Goal: Task Accomplishment & Management: Manage account settings

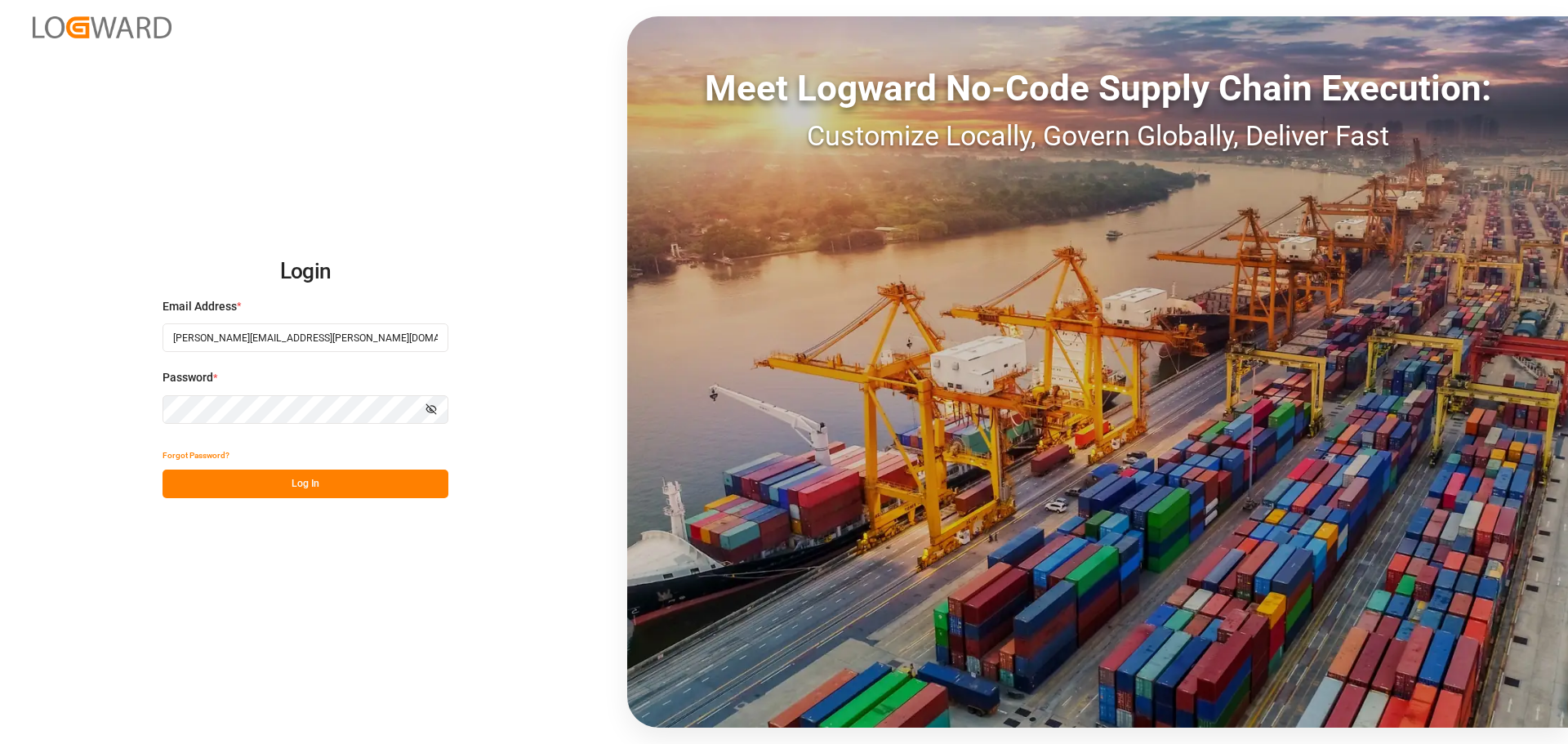
click at [332, 490] on button "Log In" at bounding box center [305, 484] width 286 height 29
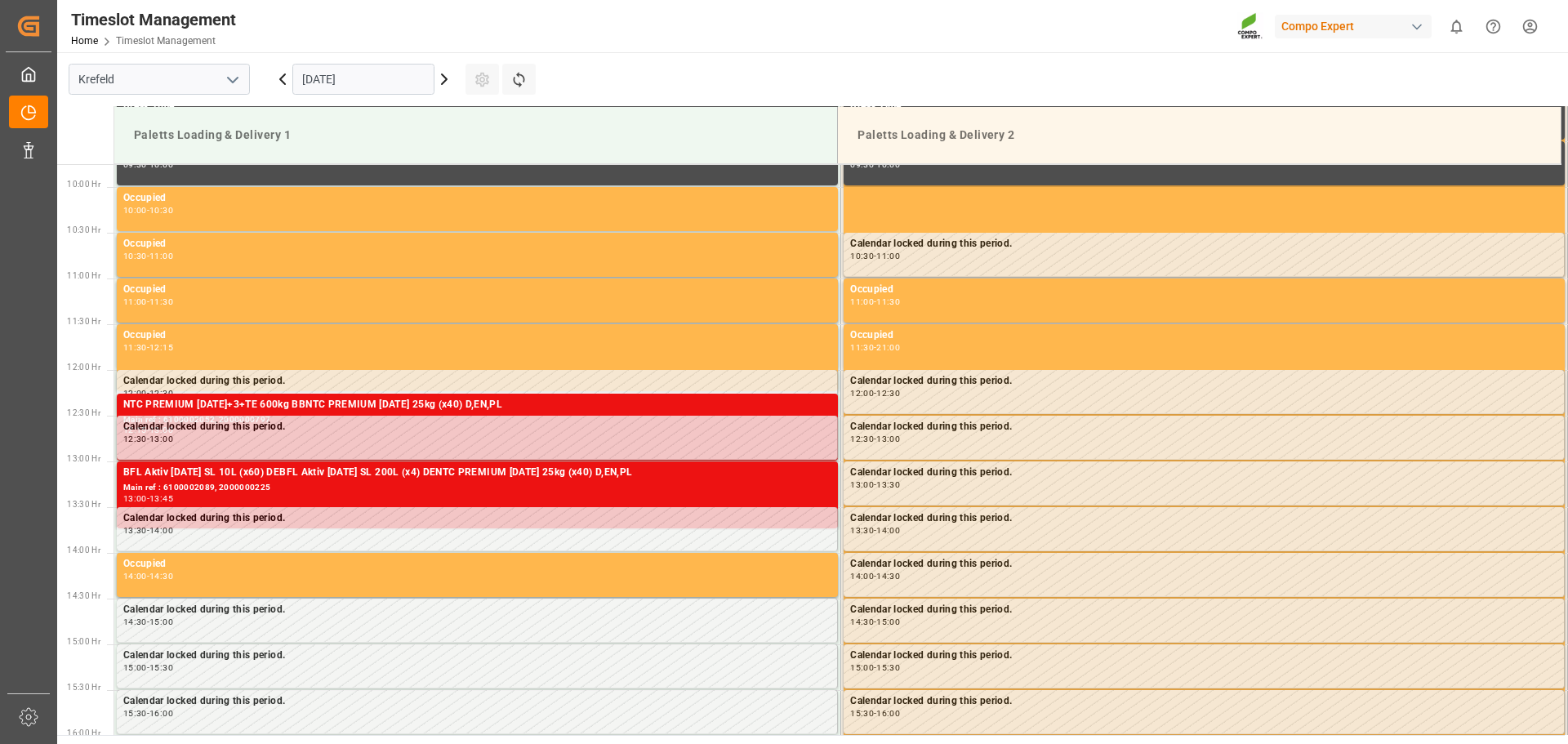
scroll to position [904, 0]
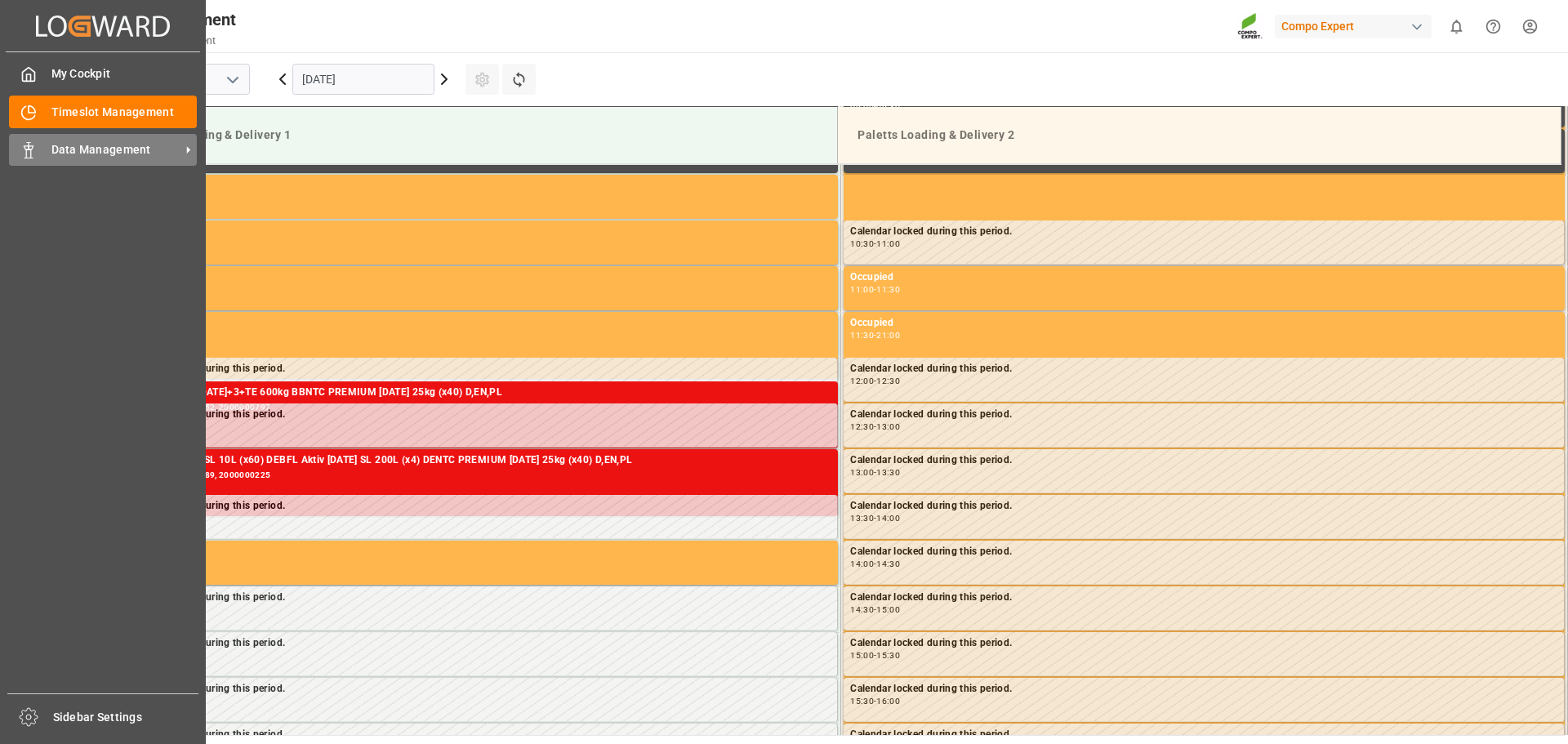
click at [29, 155] on icon at bounding box center [28, 150] width 16 height 16
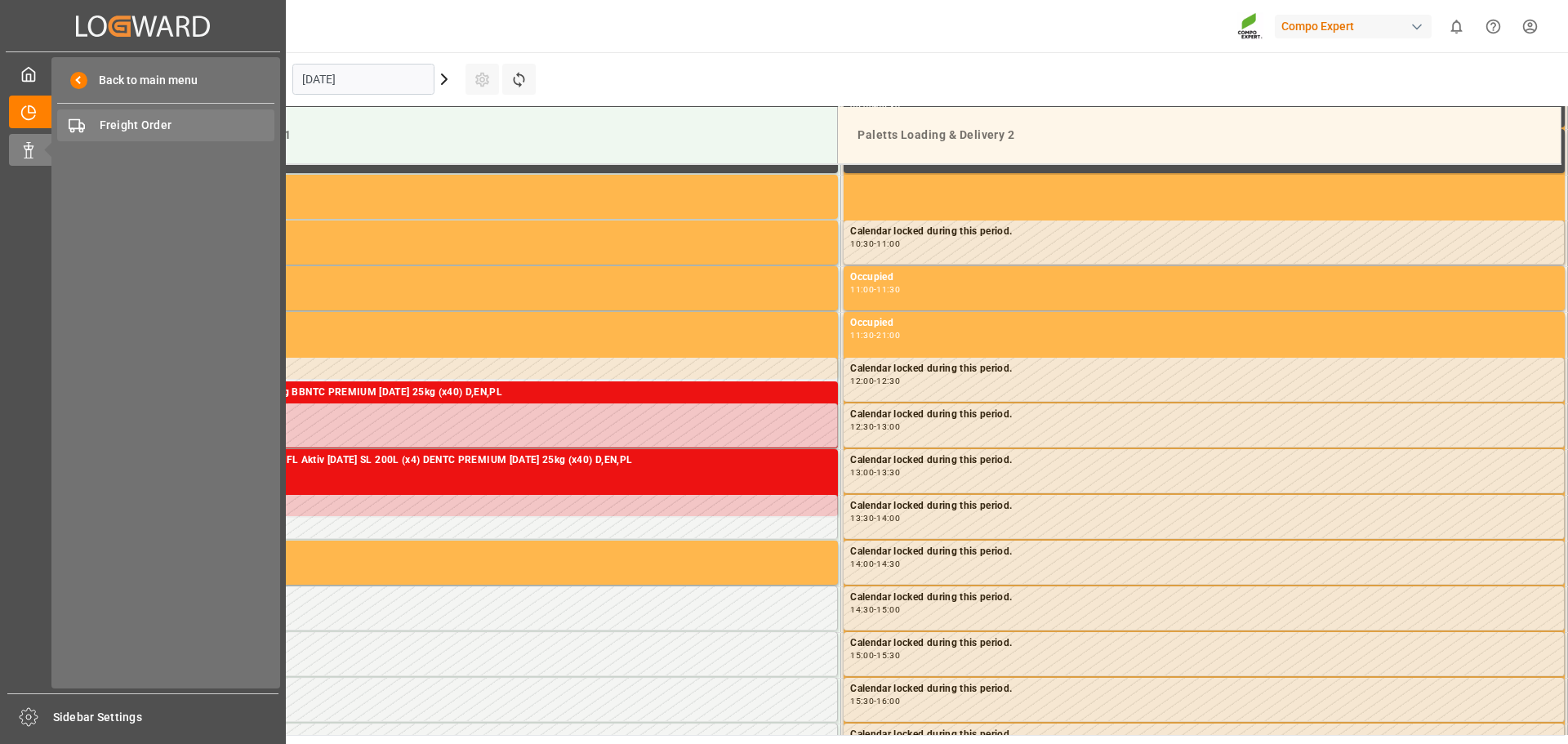
click at [132, 126] on span "Freight Order" at bounding box center [188, 125] width 176 height 17
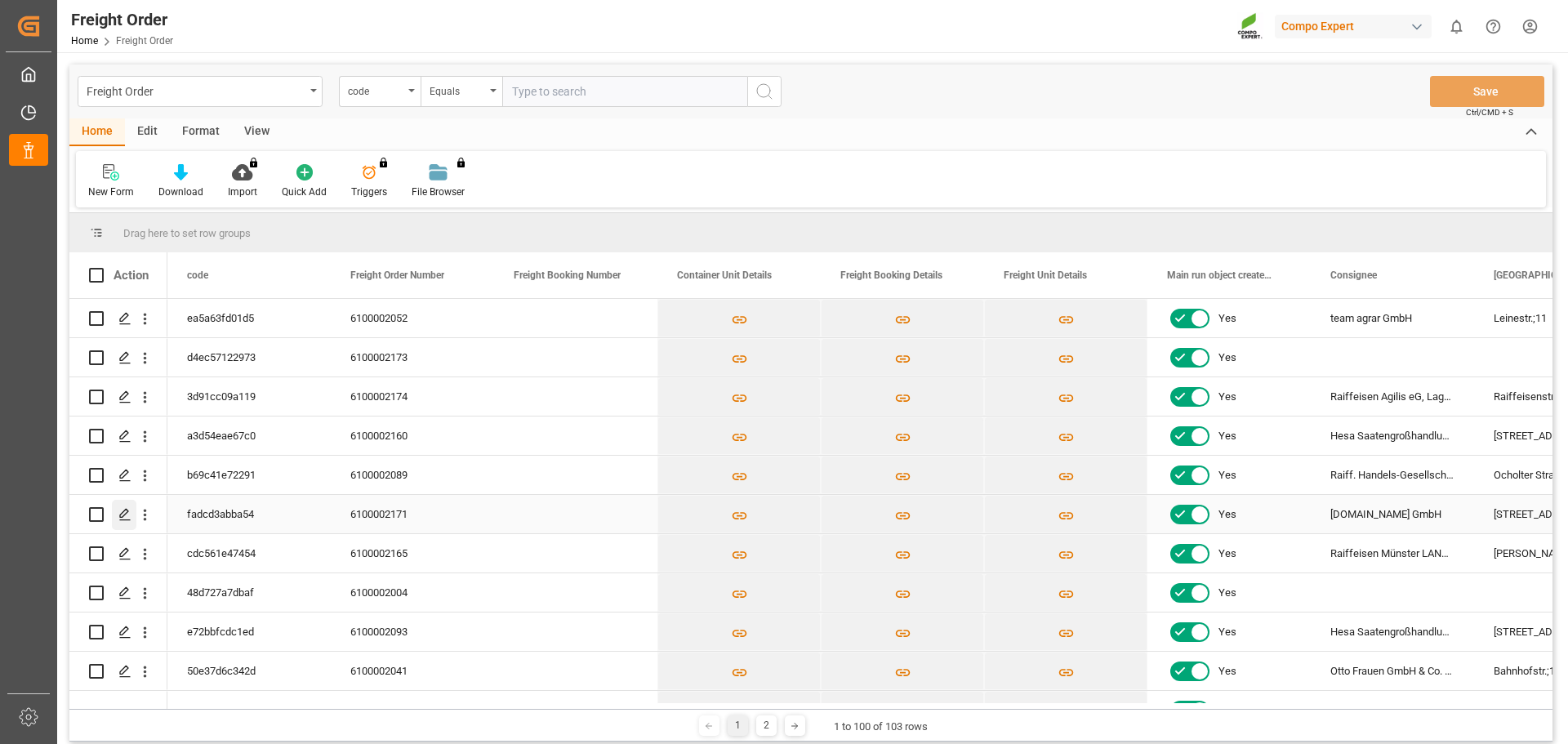
click at [118, 515] on icon "Press SPACE to select this row." at bounding box center [124, 514] width 13 height 13
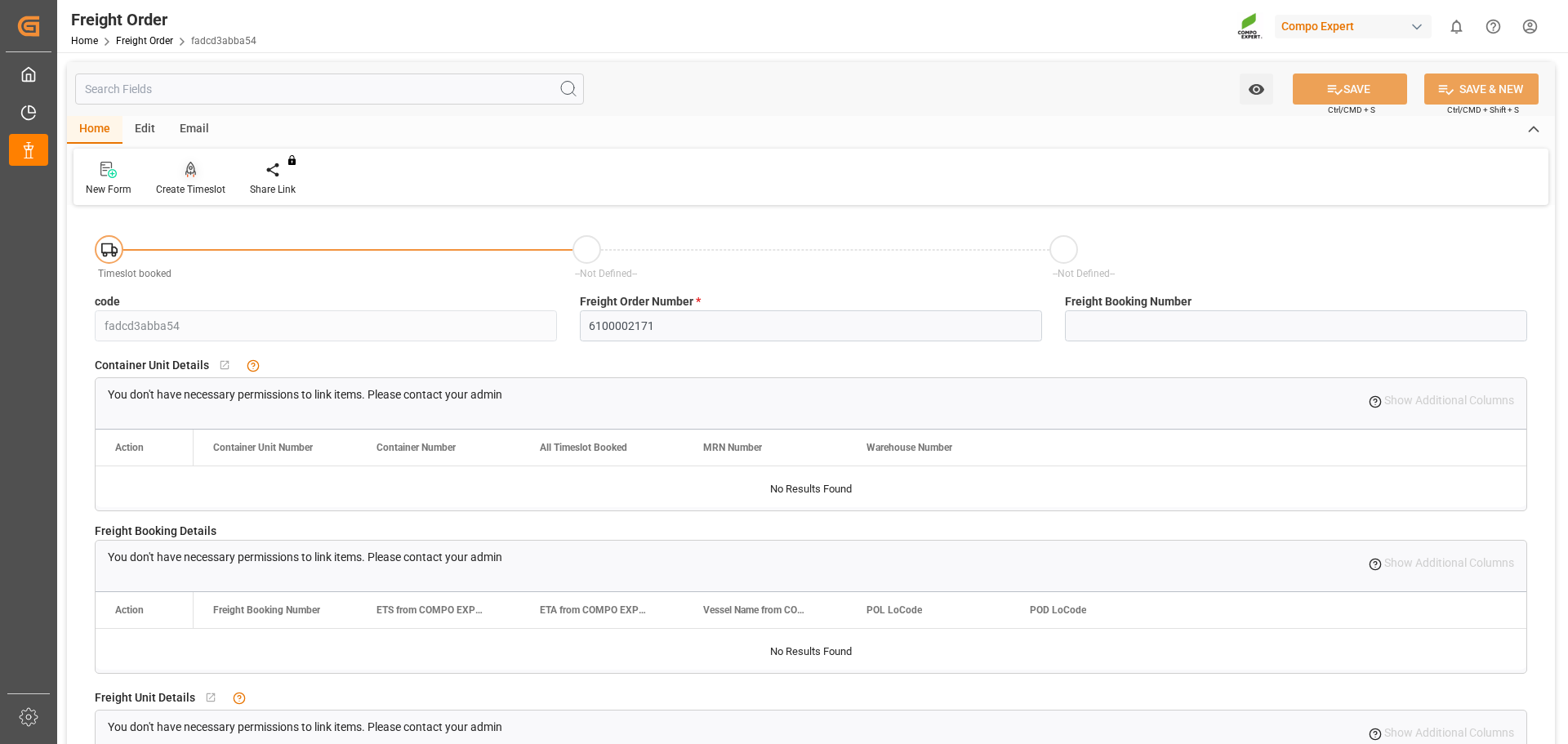
click at [192, 180] on div "Create Timeslot" at bounding box center [190, 178] width 94 height 36
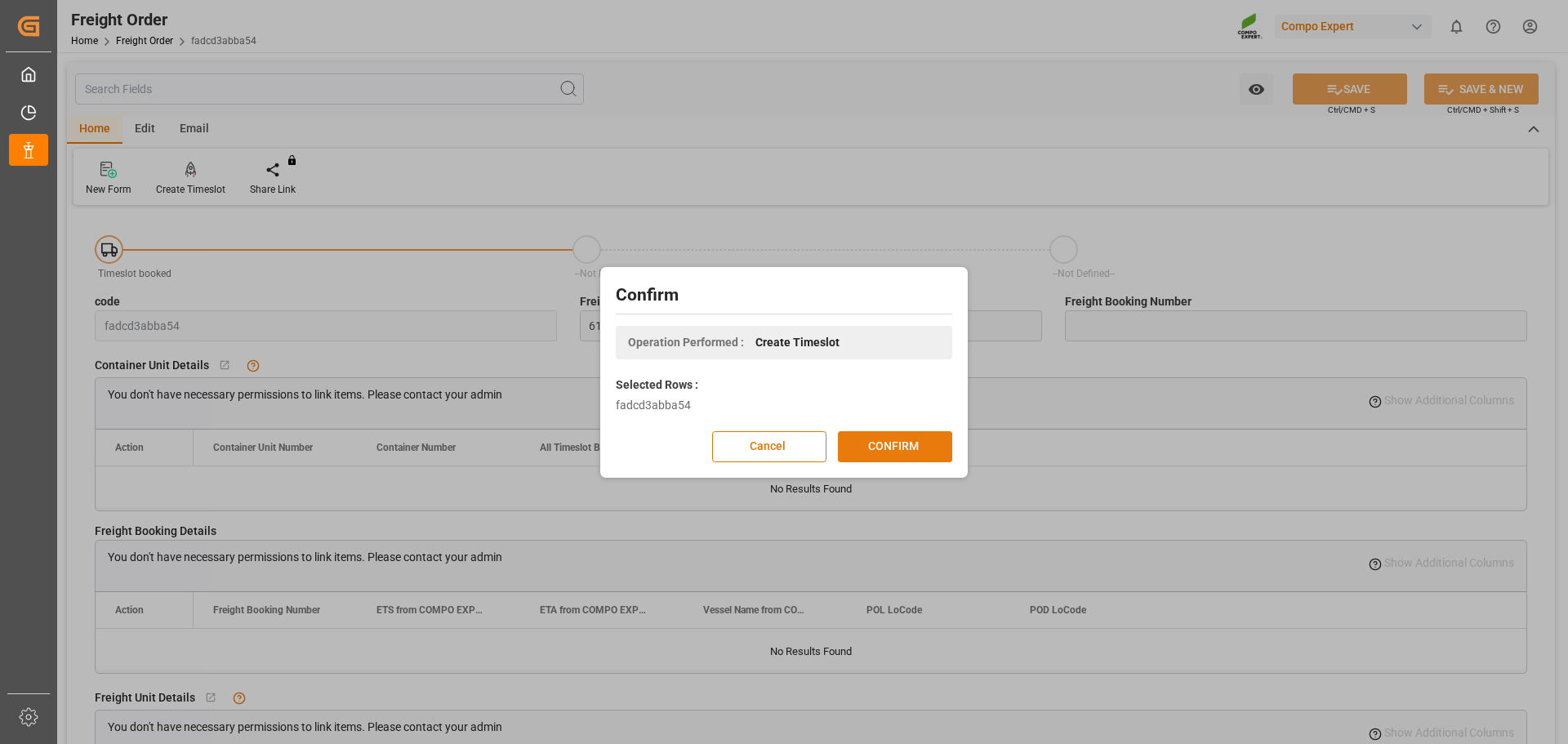
click at [880, 451] on button "CONFIRM" at bounding box center [895, 446] width 114 height 31
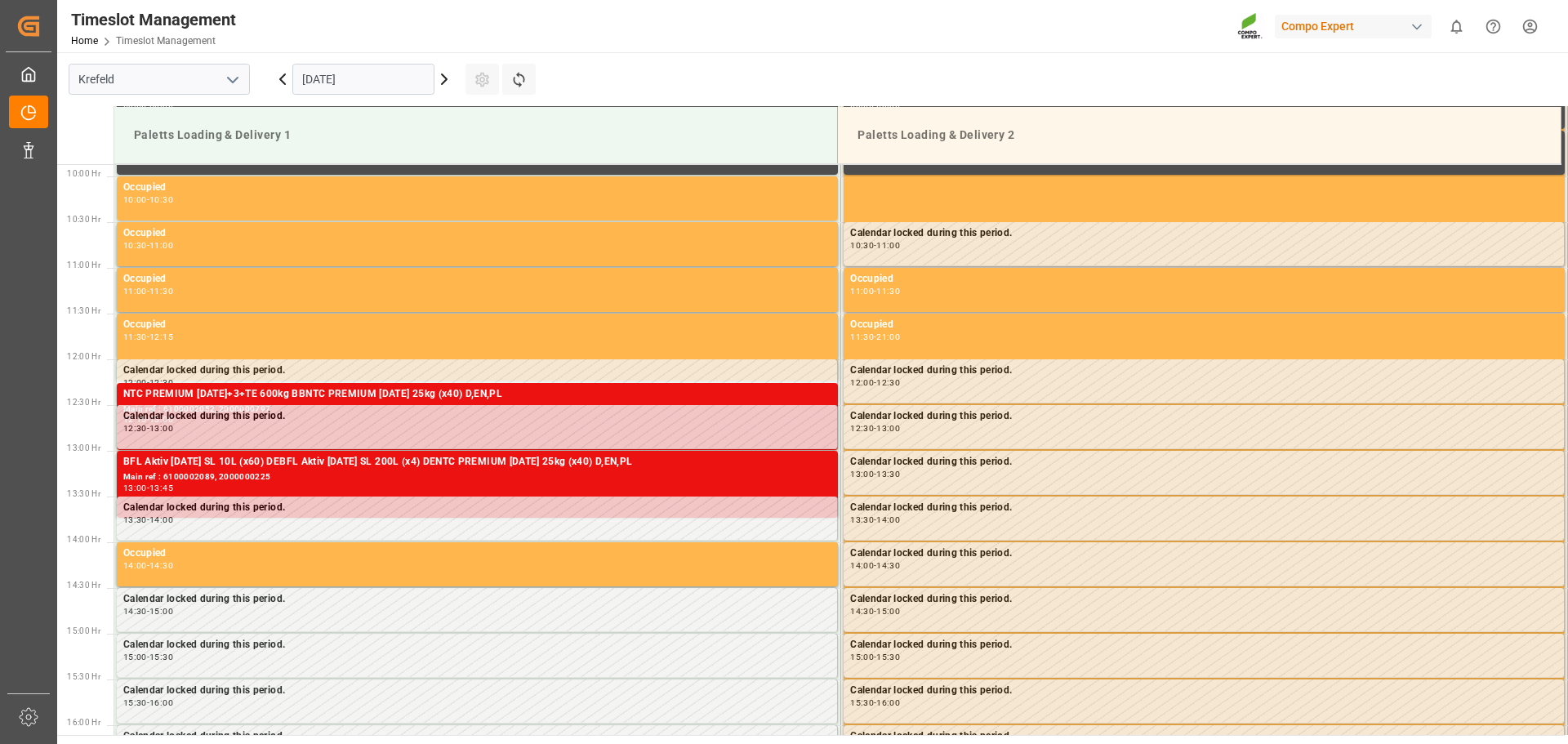
scroll to position [904, 0]
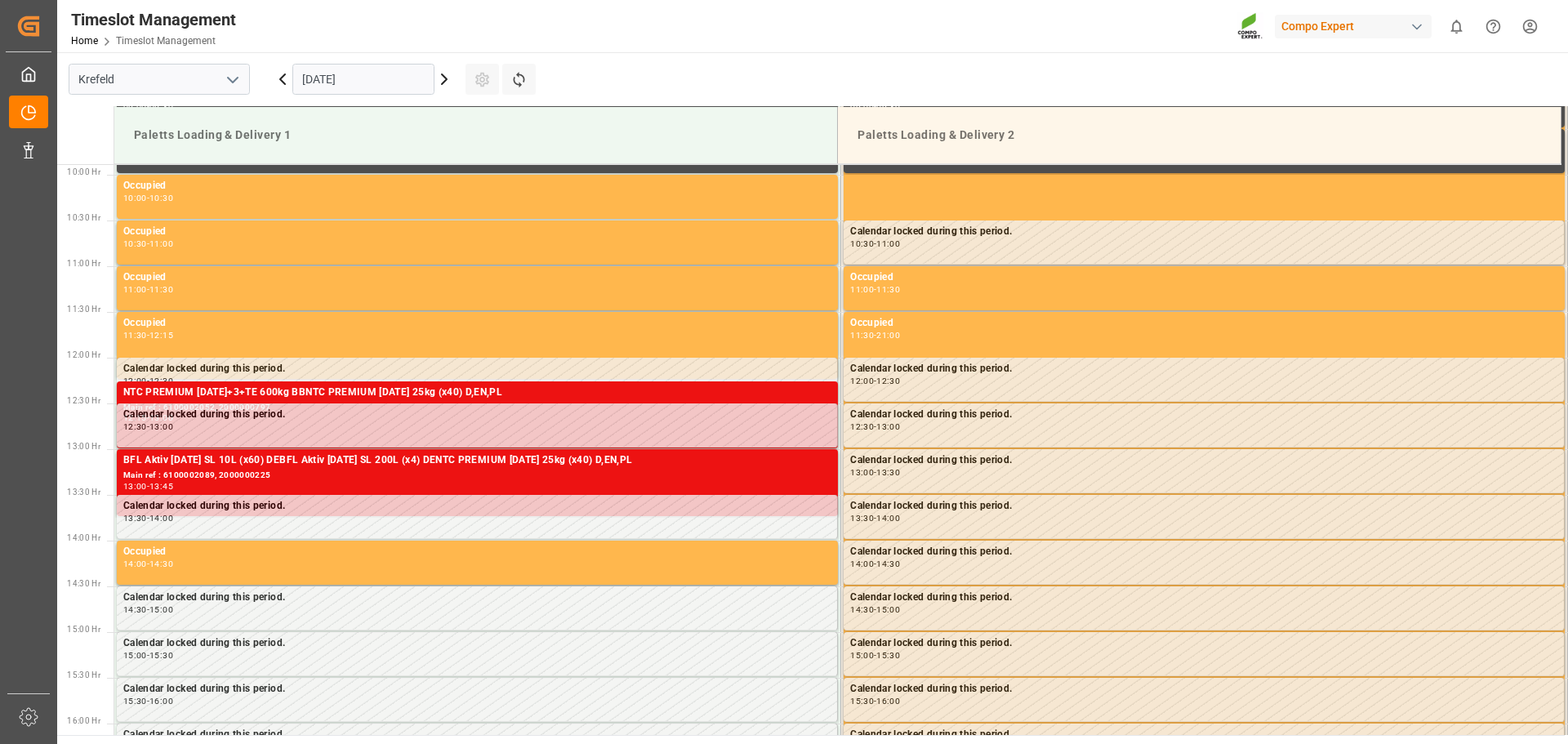
click at [441, 80] on icon at bounding box center [444, 79] width 19 height 19
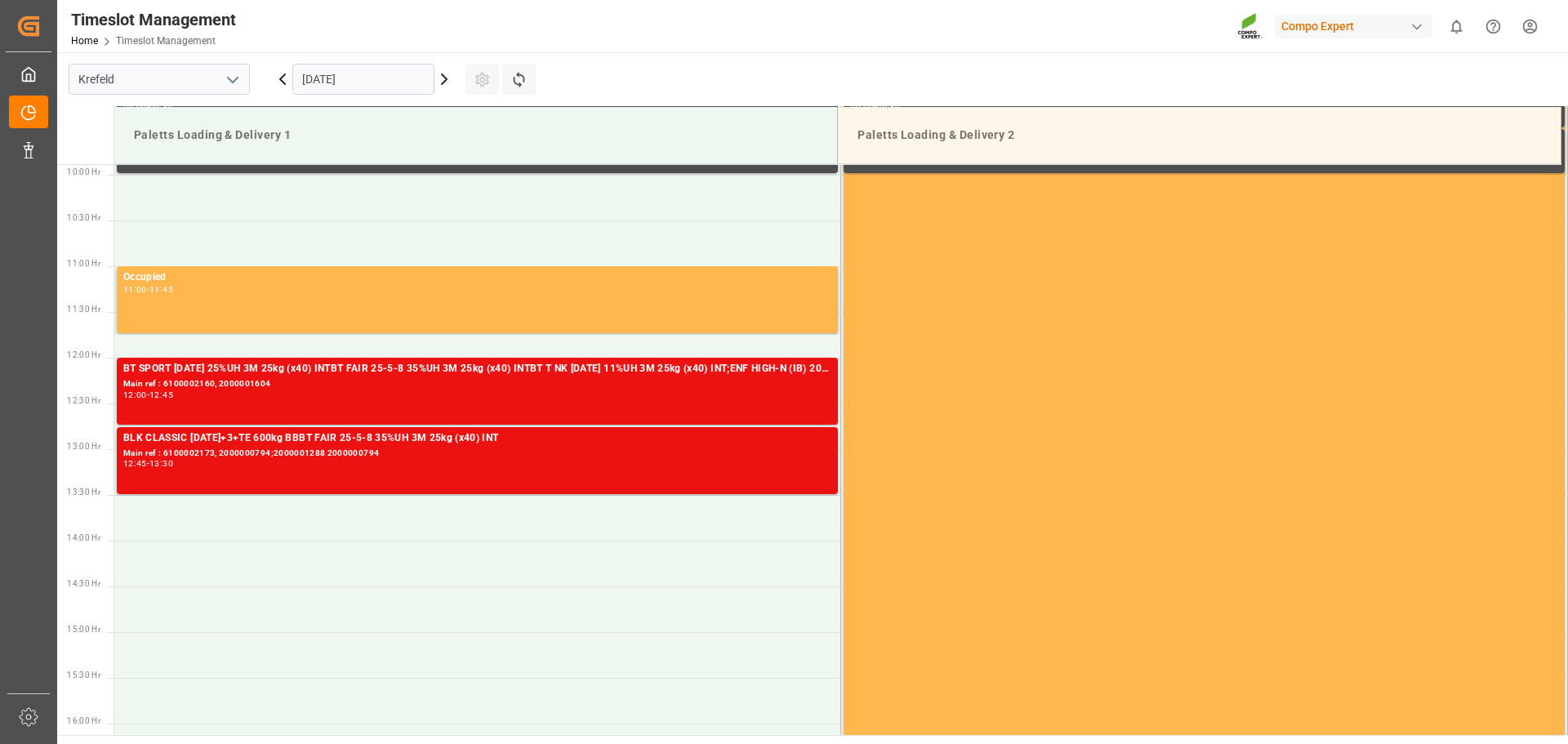
click at [441, 85] on icon at bounding box center [444, 79] width 19 height 19
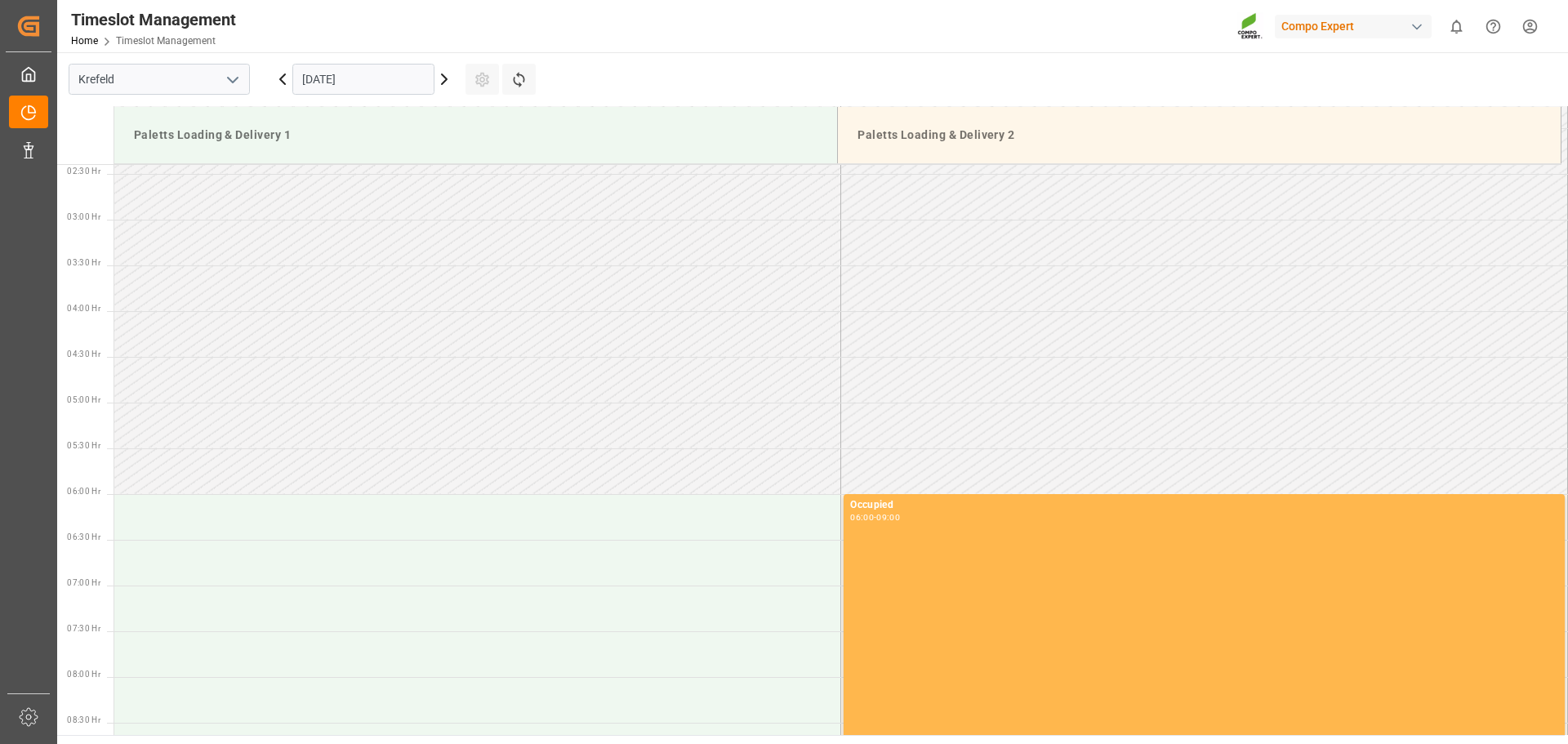
scroll to position [711, 0]
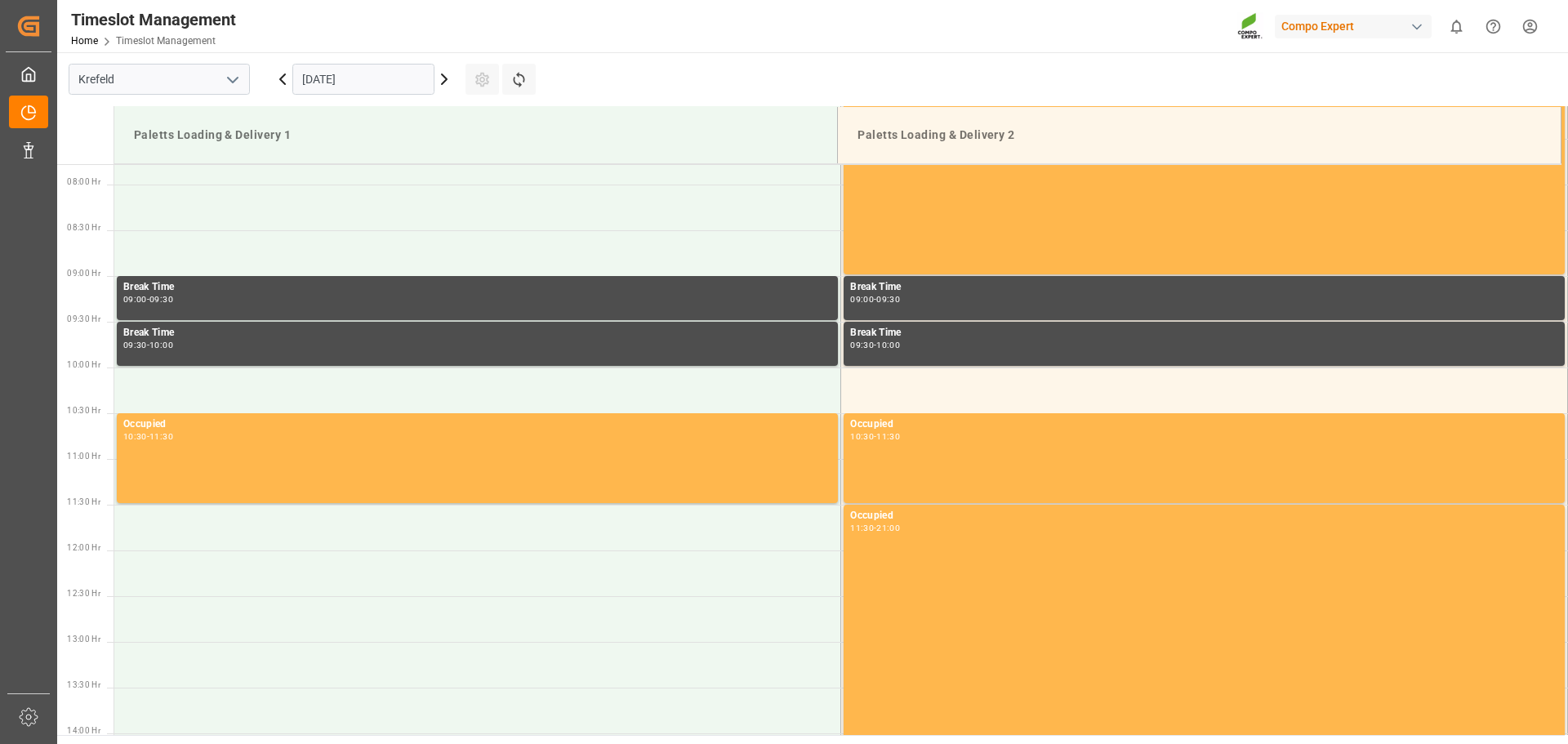
click at [443, 84] on icon at bounding box center [444, 79] width 19 height 19
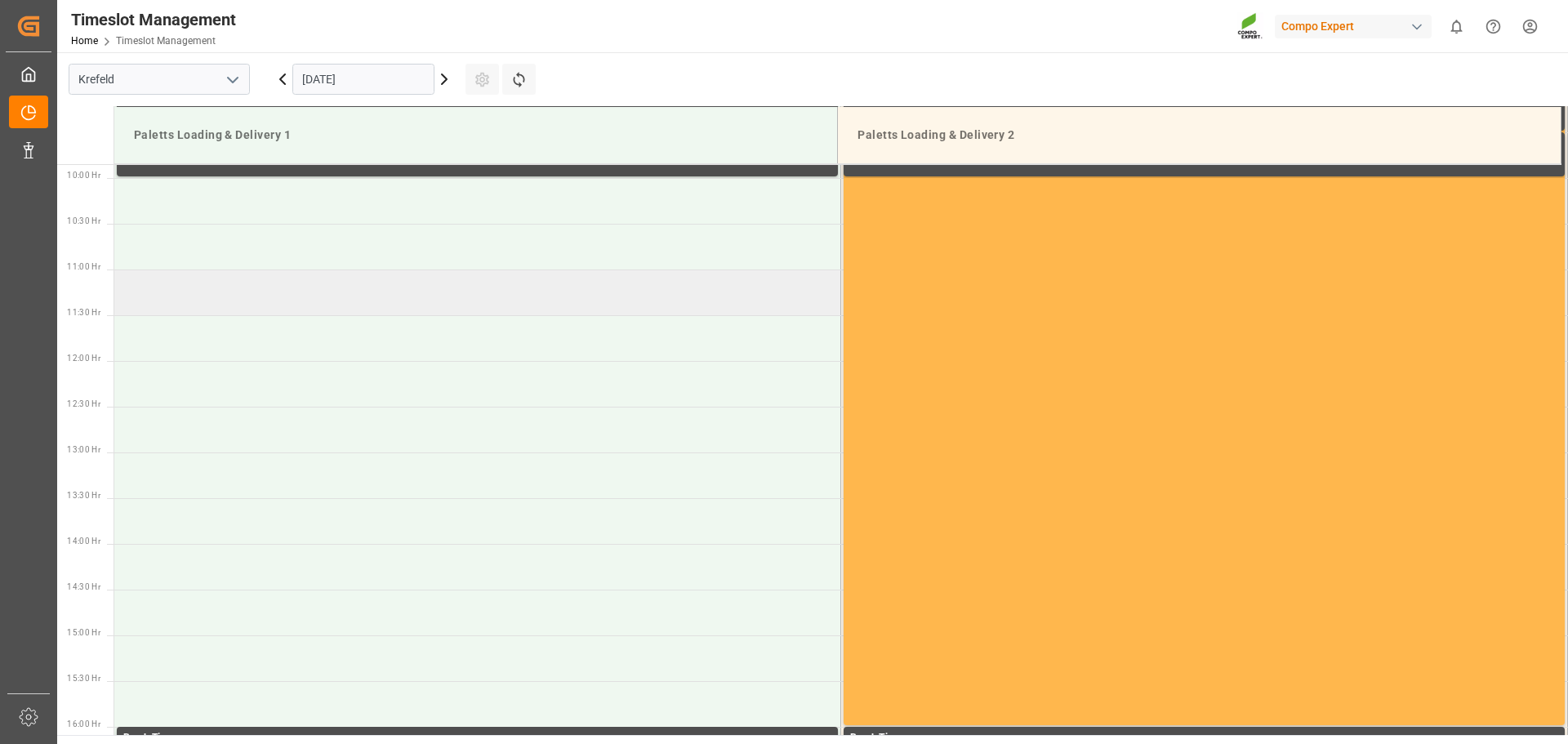
scroll to position [904, 0]
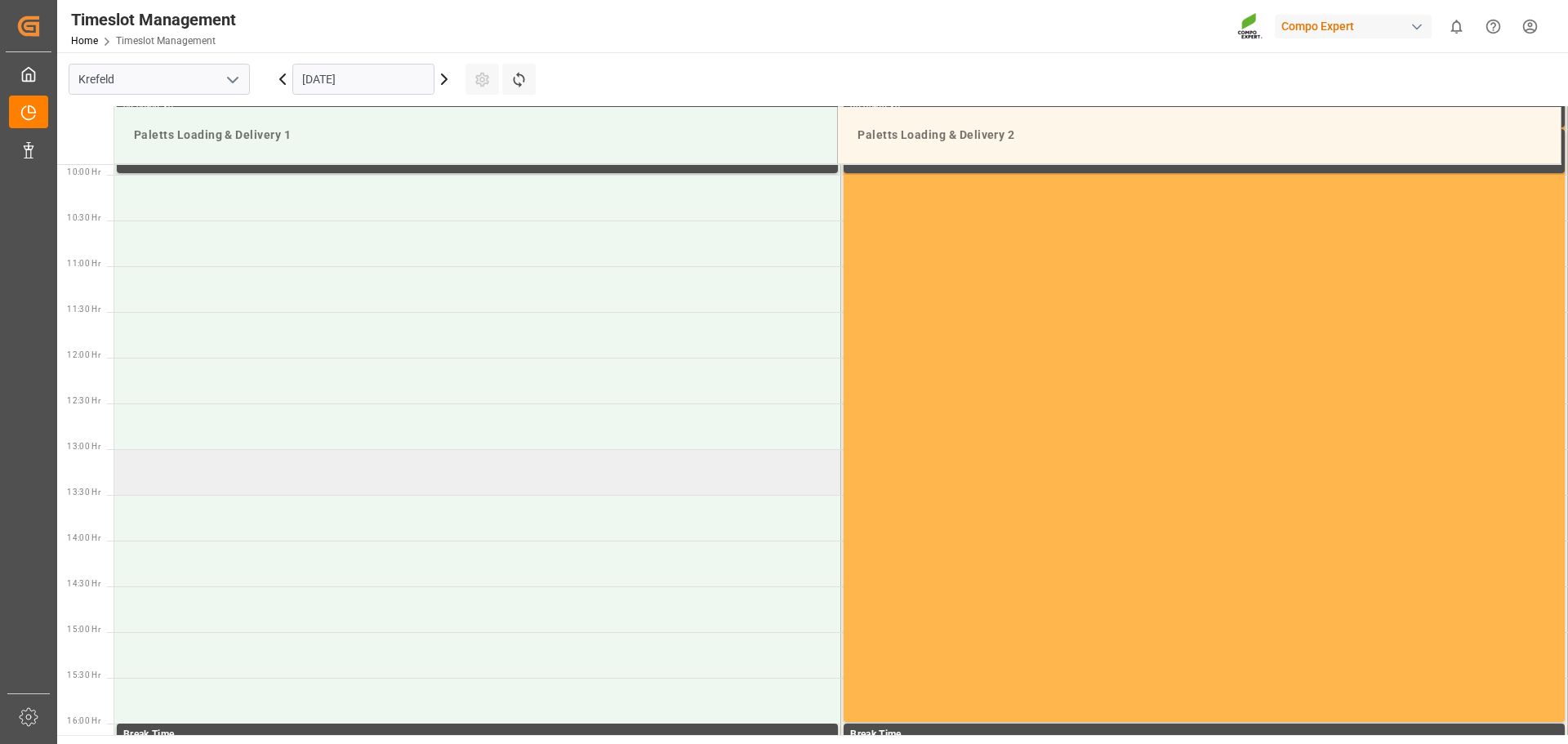
click at [294, 472] on td at bounding box center [478, 472] width 727 height 46
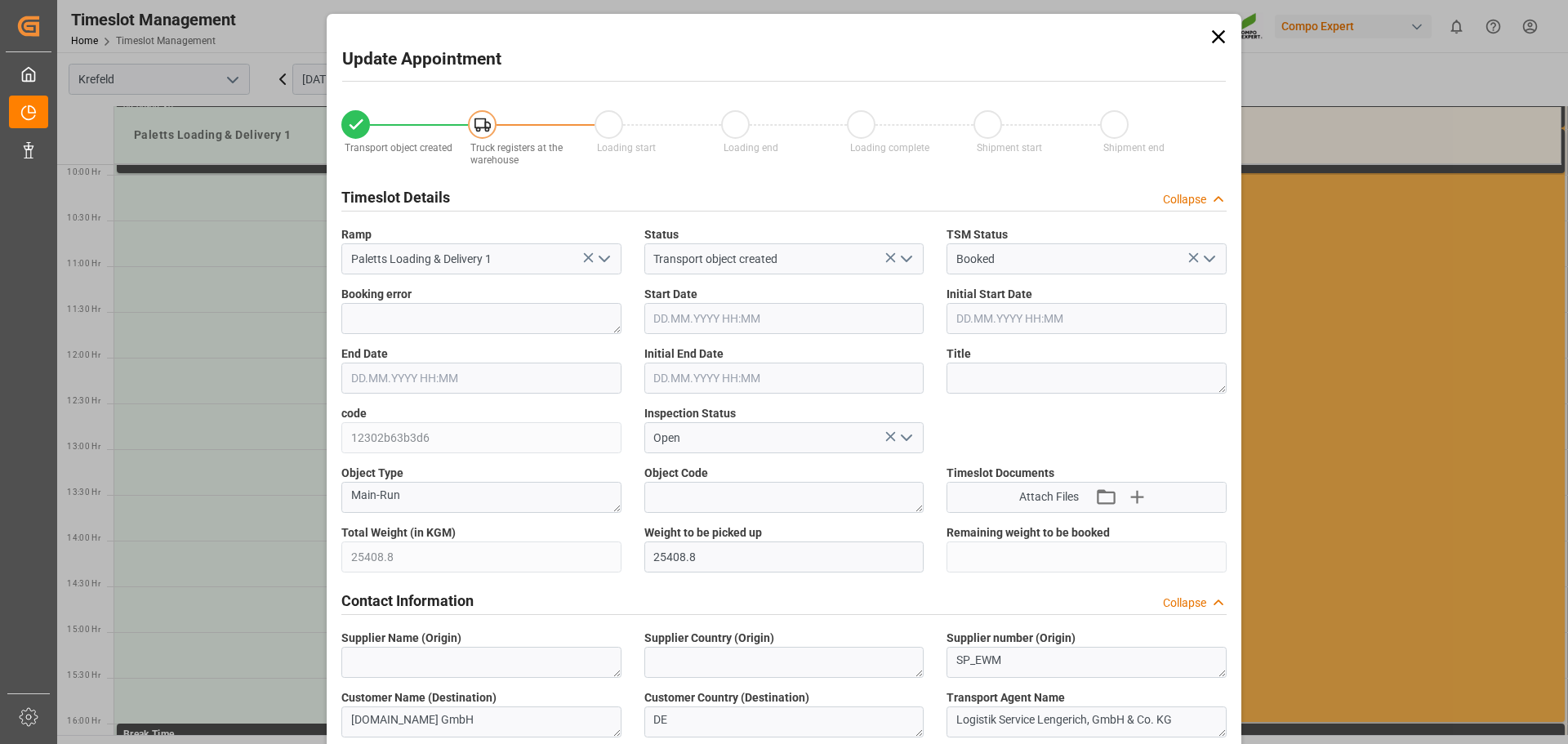
type input "26.09.2025 13:00"
type input "26.09.2025 13:30"
type input "22.09.2025 16:56"
type input "23.09.2025 09:27"
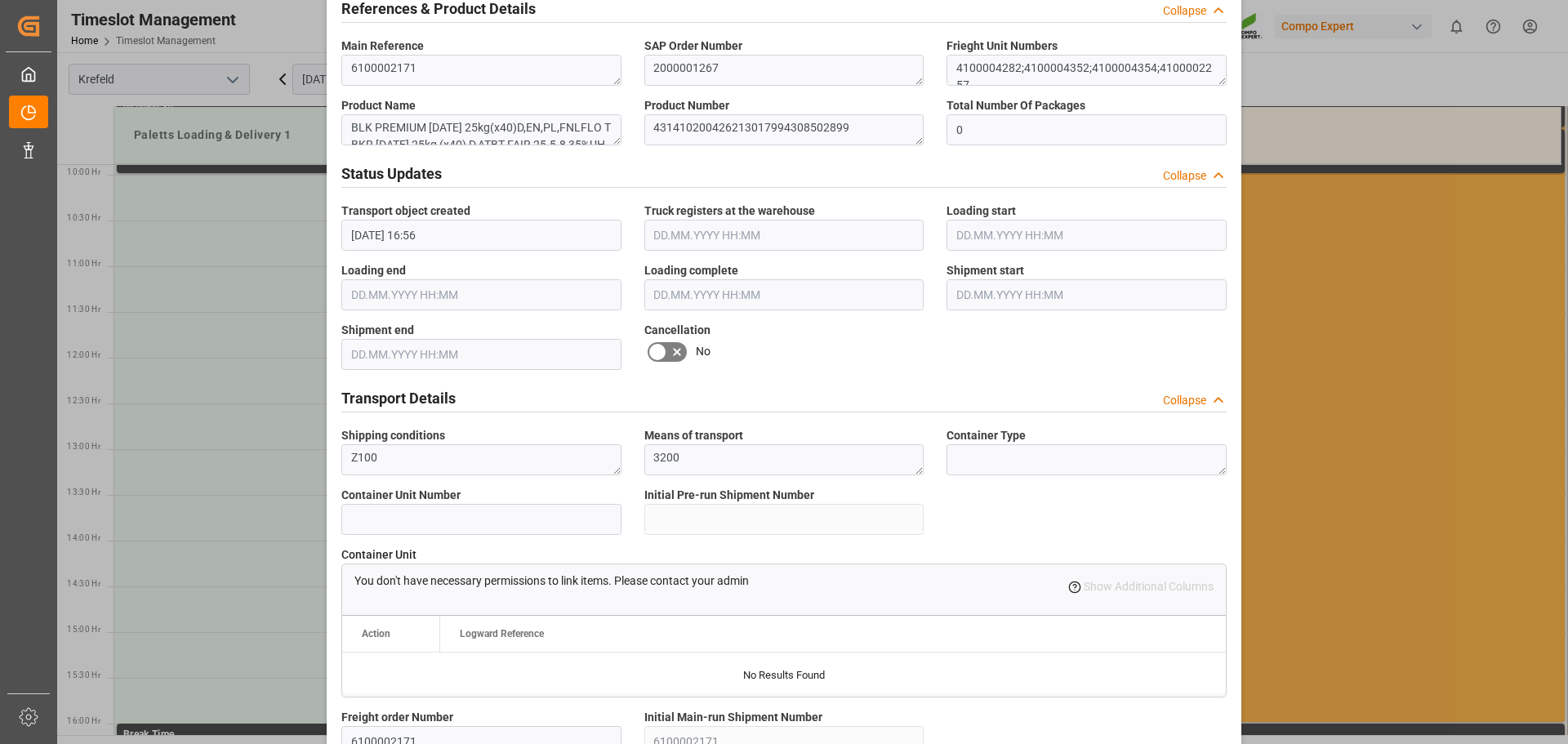
scroll to position [1405, 0]
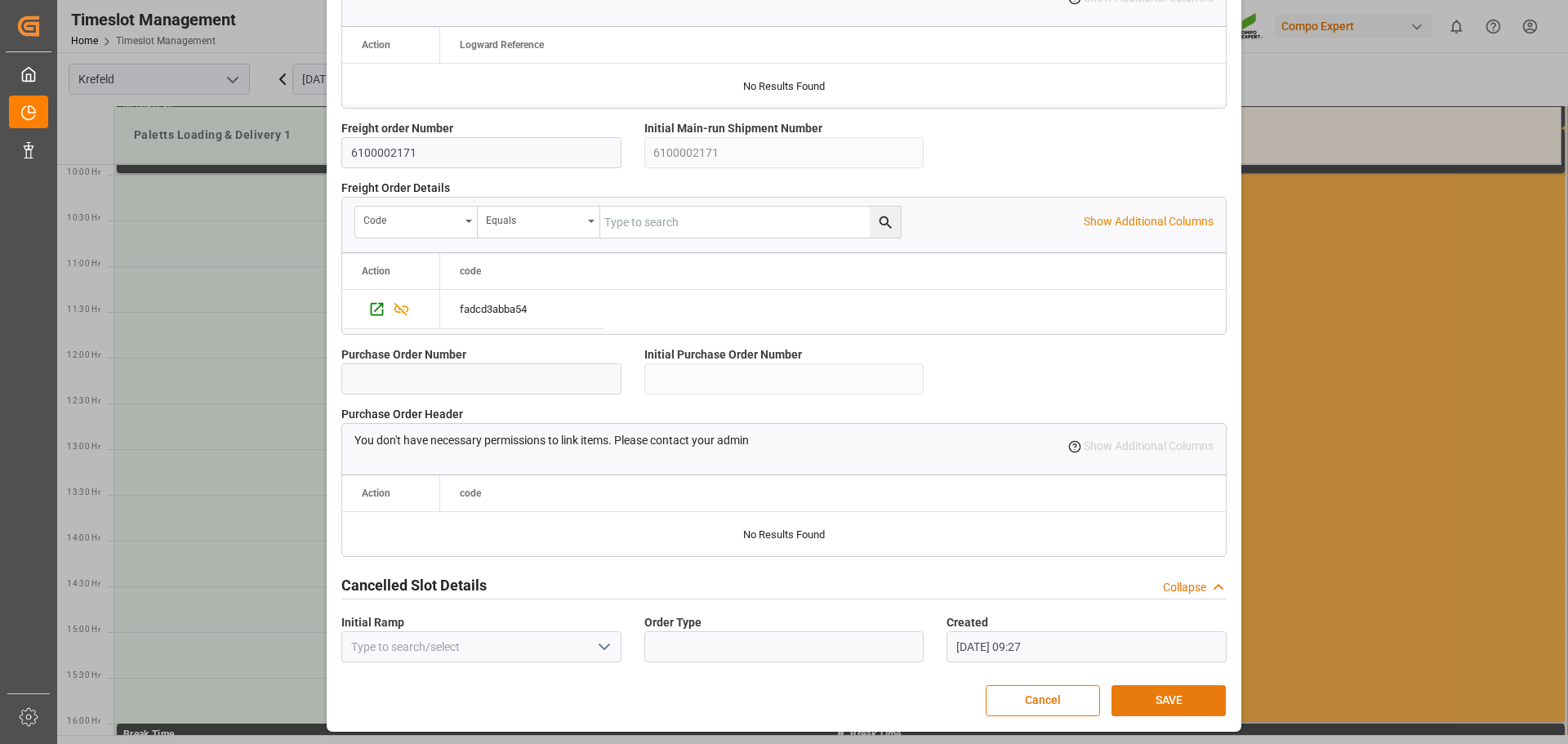
click at [1163, 692] on button "SAVE" at bounding box center [1168, 700] width 114 height 31
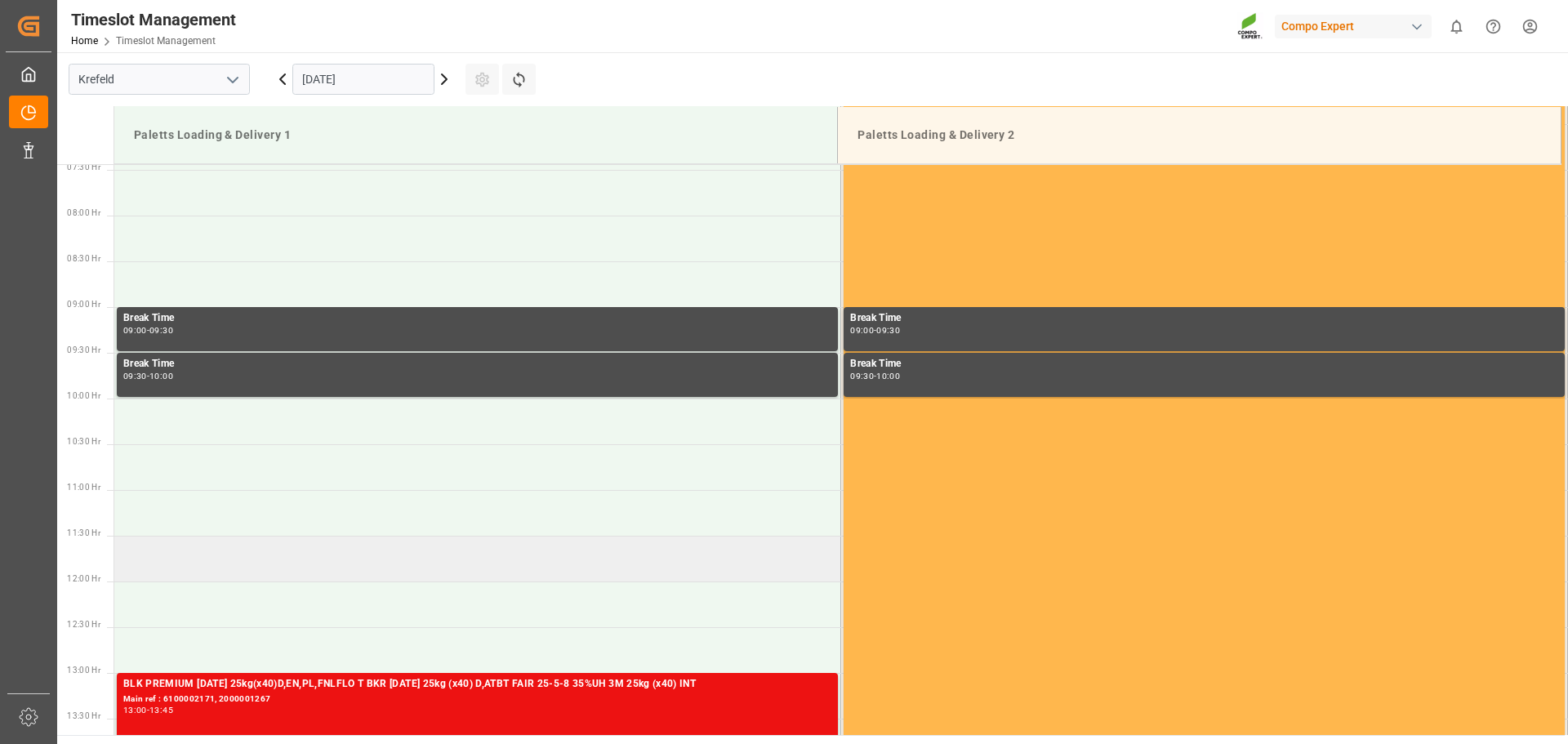
scroll to position [679, 0]
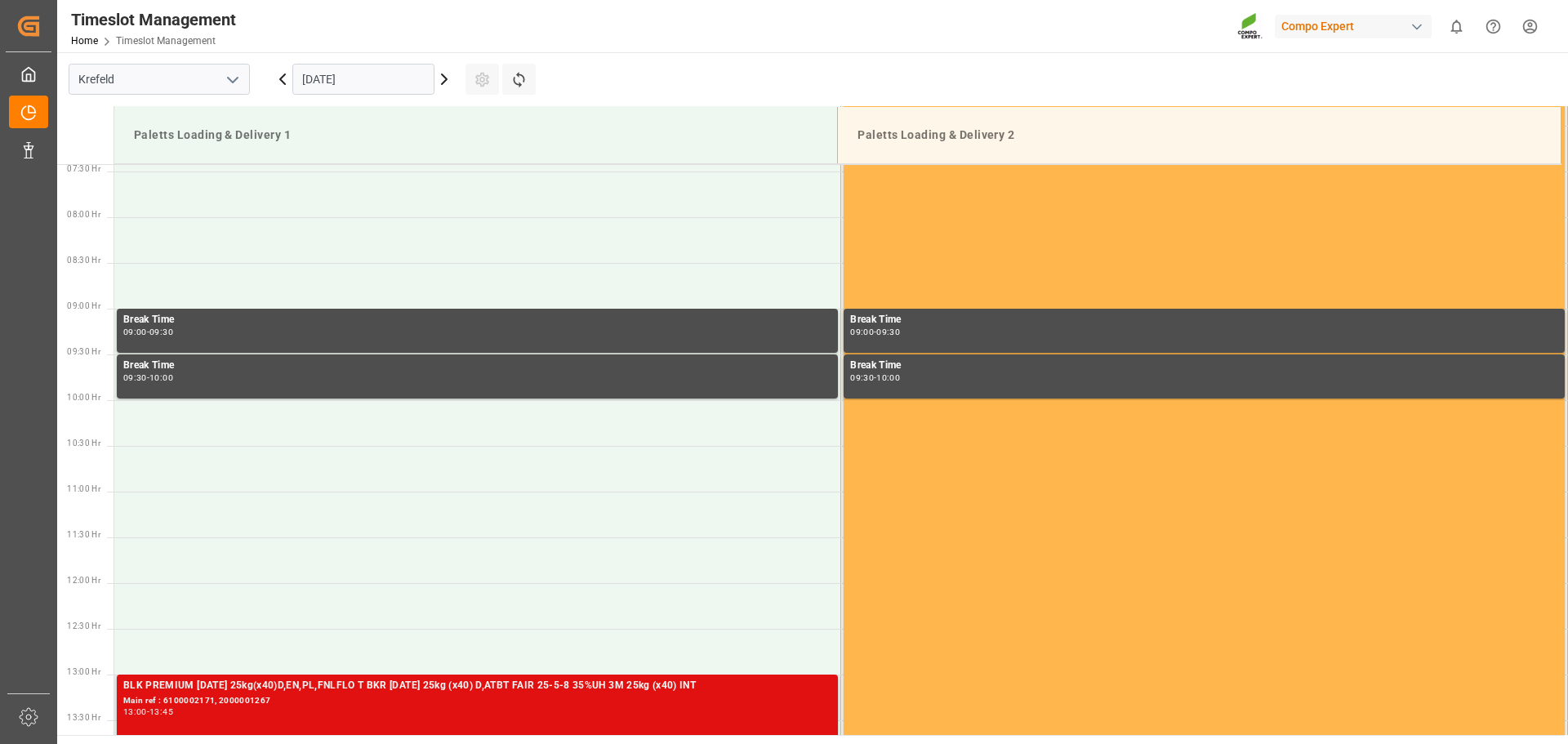
click at [326, 703] on div "Main ref : 6100002171, 2000001267" at bounding box center [477, 701] width 708 height 14
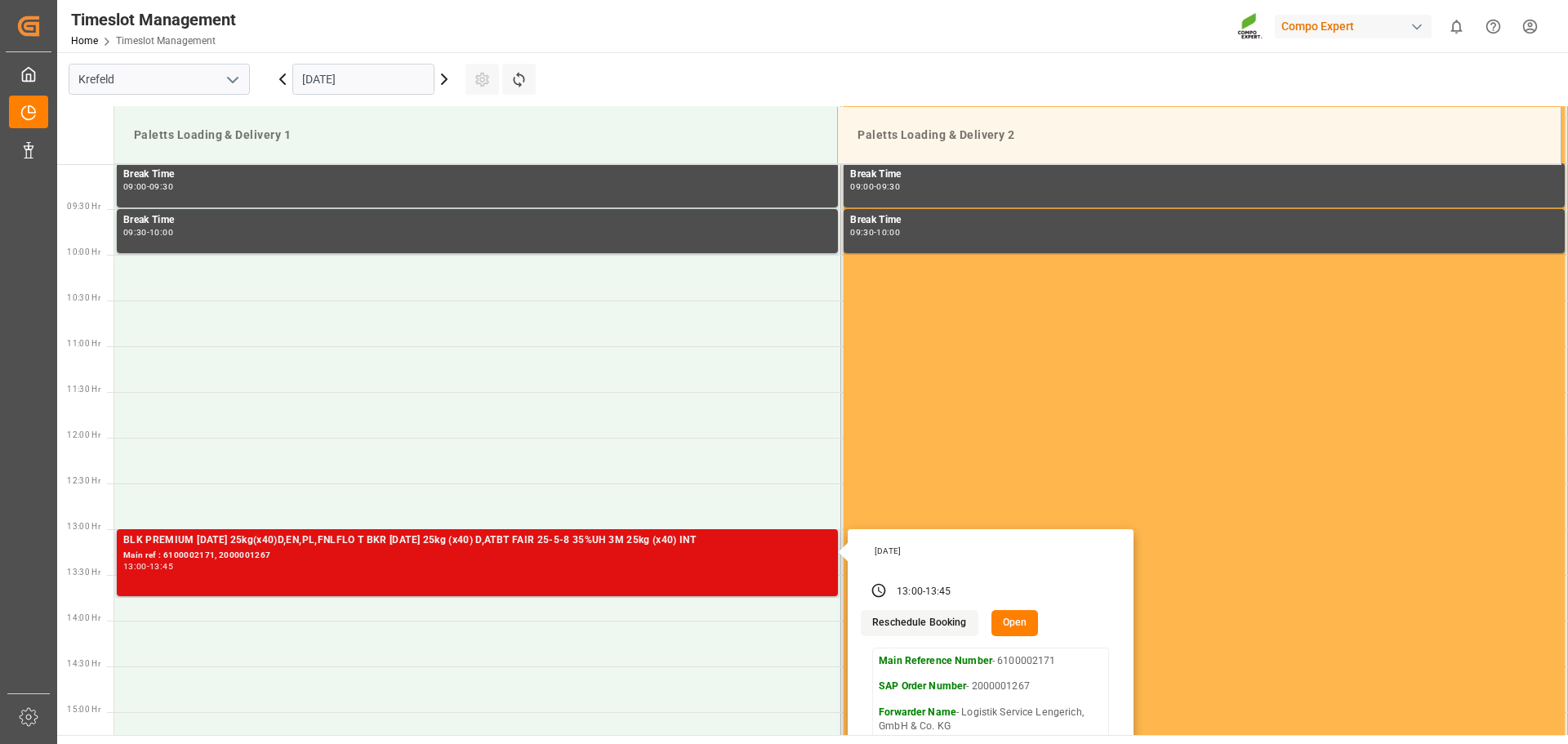
scroll to position [842, 0]
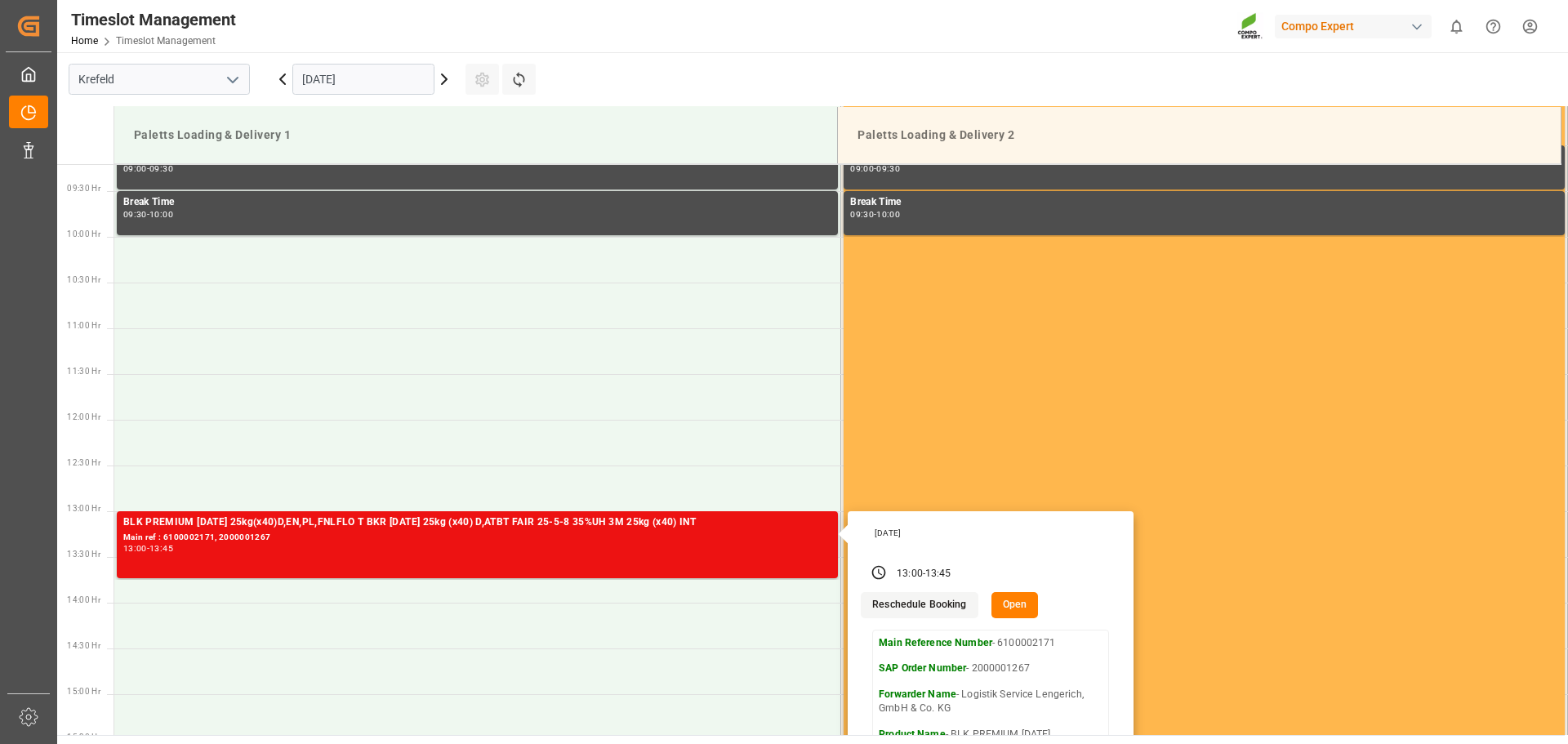
click at [1000, 614] on button "Open" at bounding box center [1015, 604] width 47 height 26
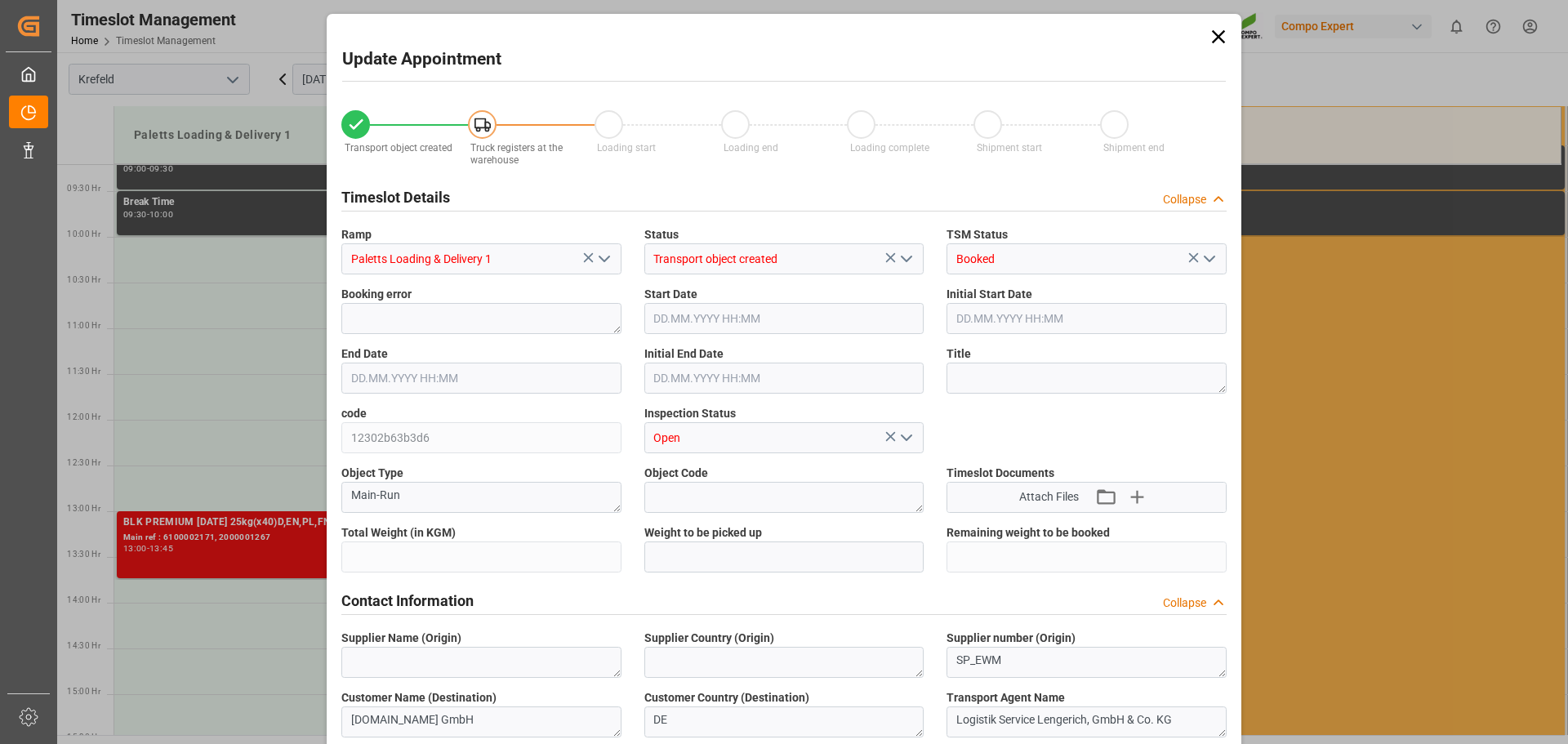
type input "25408.8"
type input "0"
type input "26.09.2025 13:00"
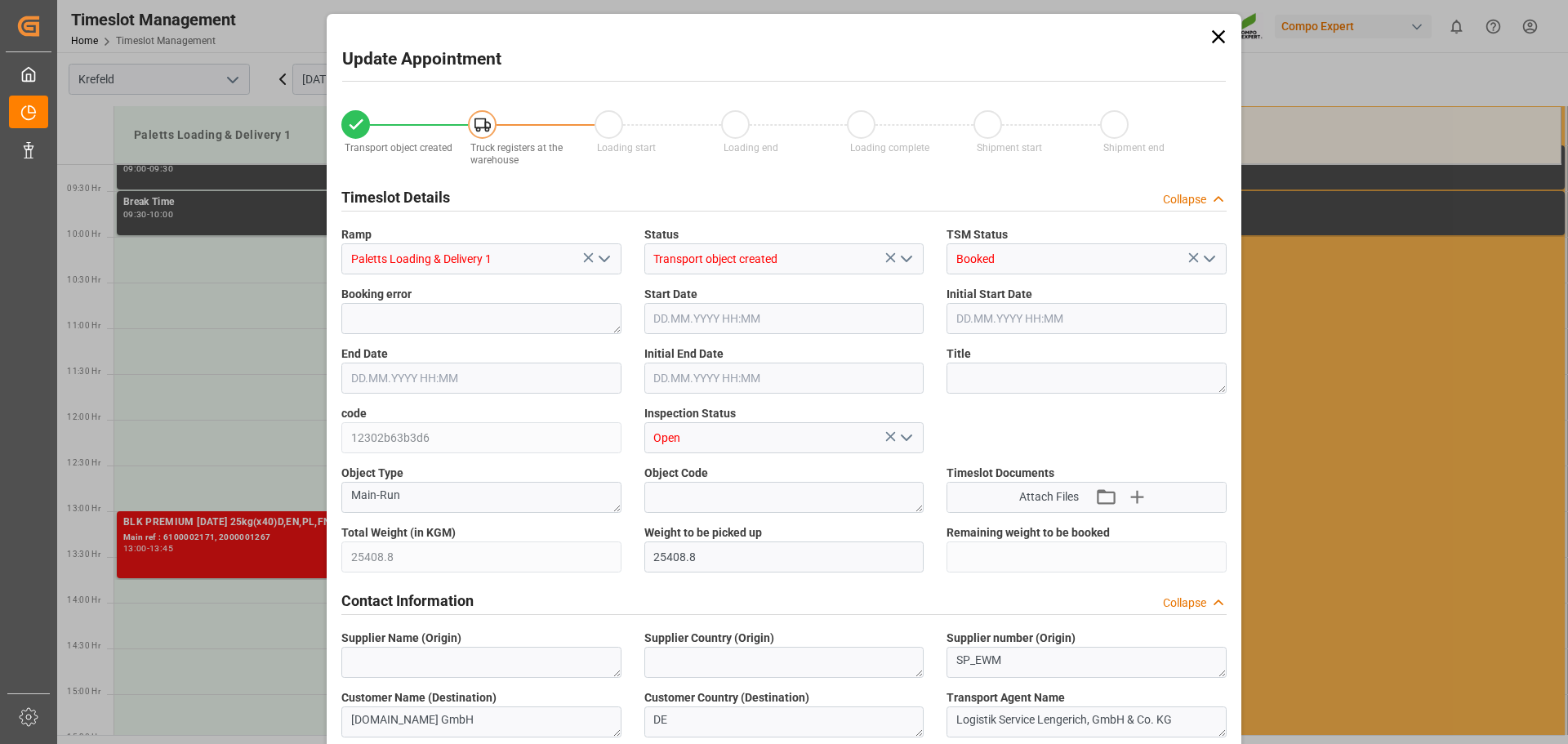
type input "26.09.2025 13:45"
type input "26.09.2025 13:30"
type input "22.09.2025 16:56"
type input "23.09.2025 09:27"
click at [747, 307] on input "26.09.2025 13:00" at bounding box center [784, 318] width 280 height 31
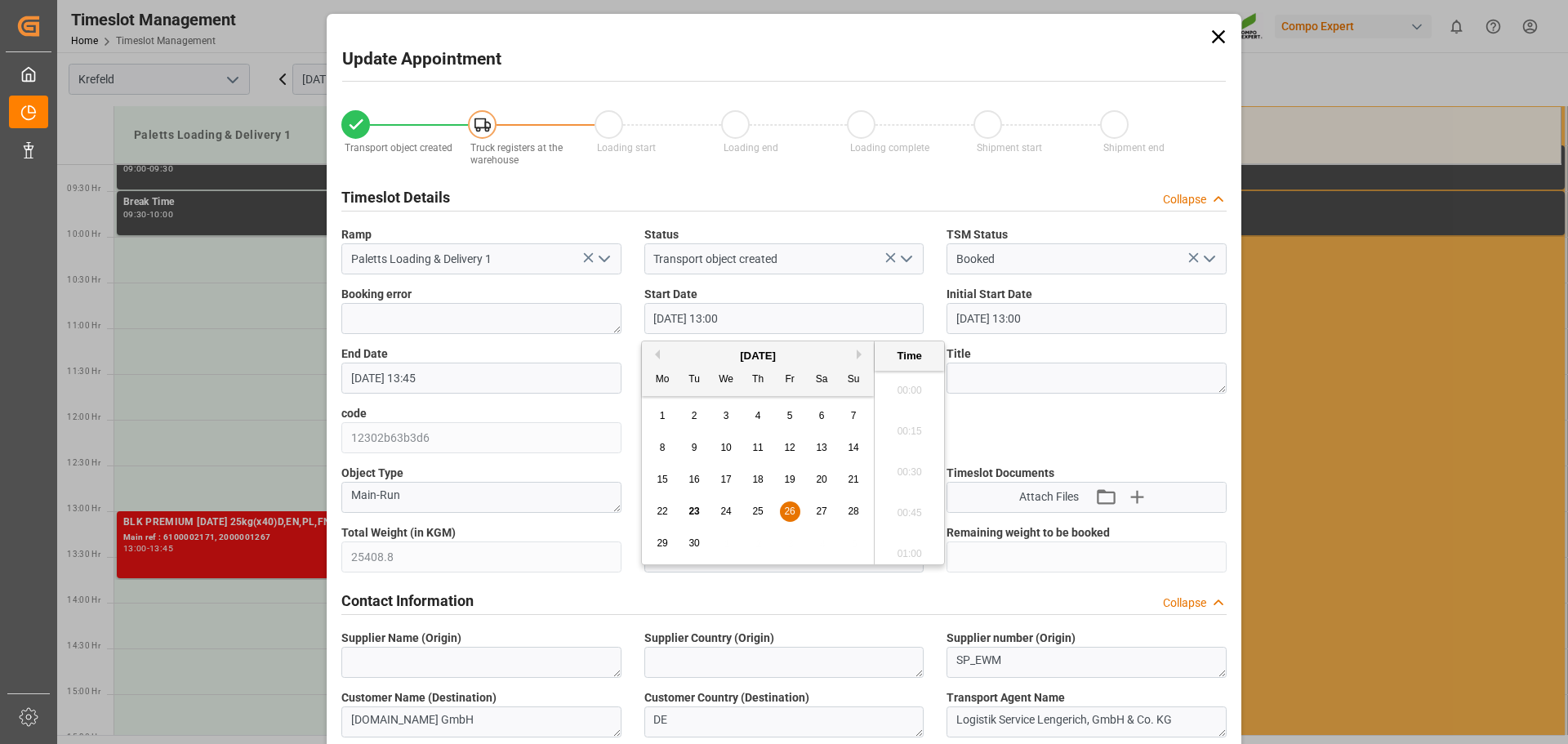
scroll to position [2047, 0]
click at [793, 512] on span "26" at bounding box center [789, 512] width 11 height 12
click at [908, 462] on li "08:00" at bounding box center [909, 467] width 69 height 41
type input "26.09.2025 08:00"
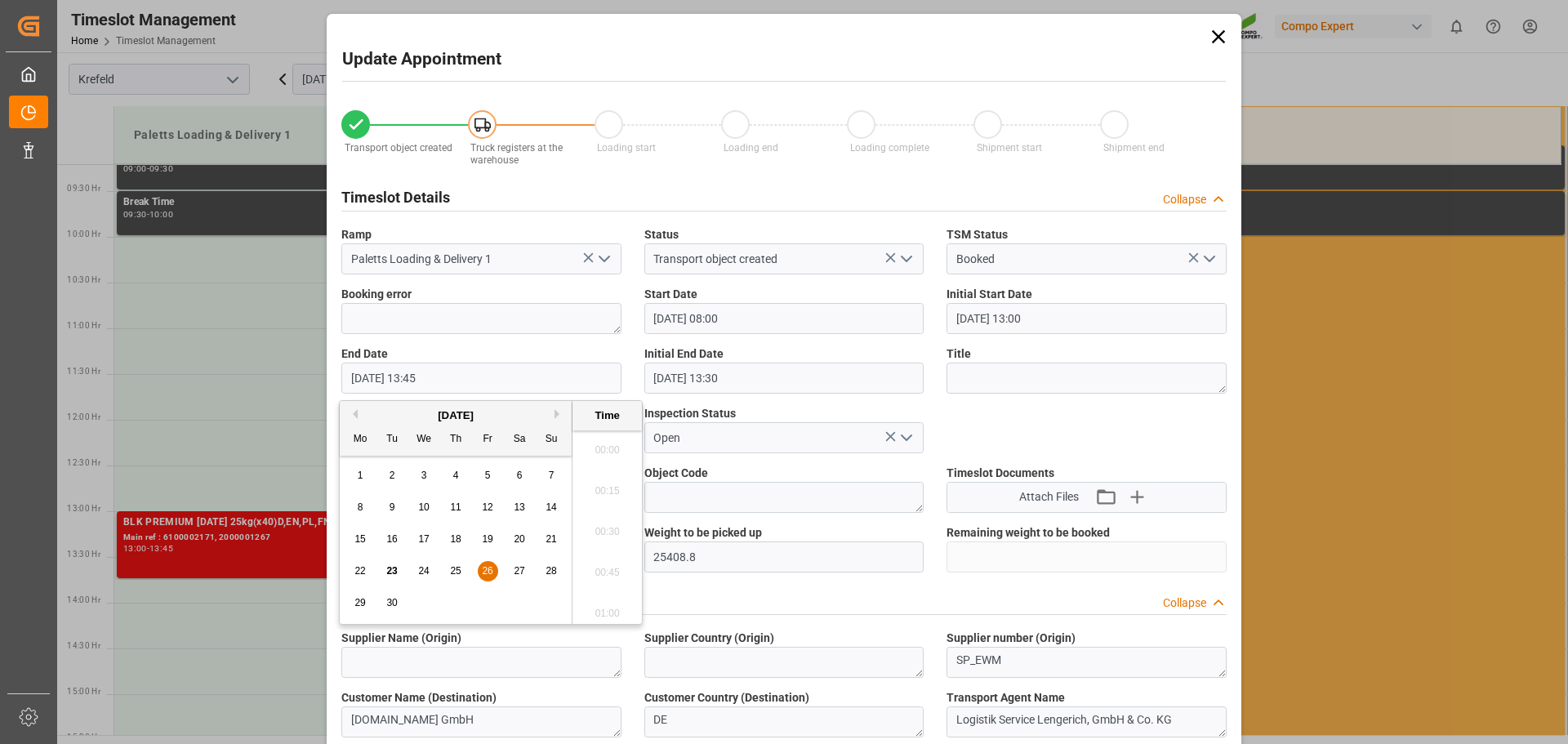
click at [433, 376] on input "26.09.2025 13:45" at bounding box center [481, 378] width 280 height 31
click at [491, 566] on span "26" at bounding box center [487, 571] width 11 height 12
click at [604, 523] on li "08:45" at bounding box center [607, 527] width 69 height 41
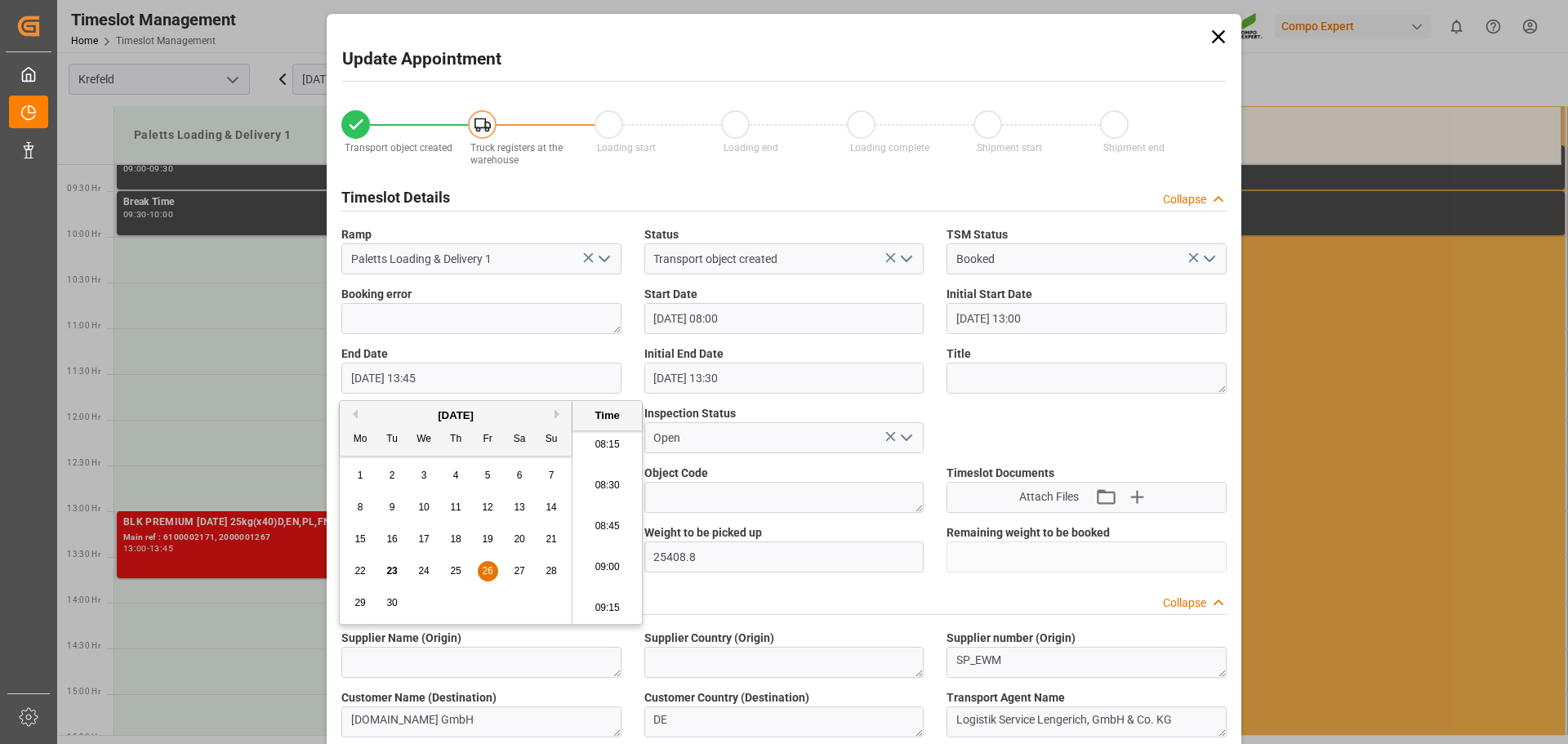
type input "26.09.2025 08:45"
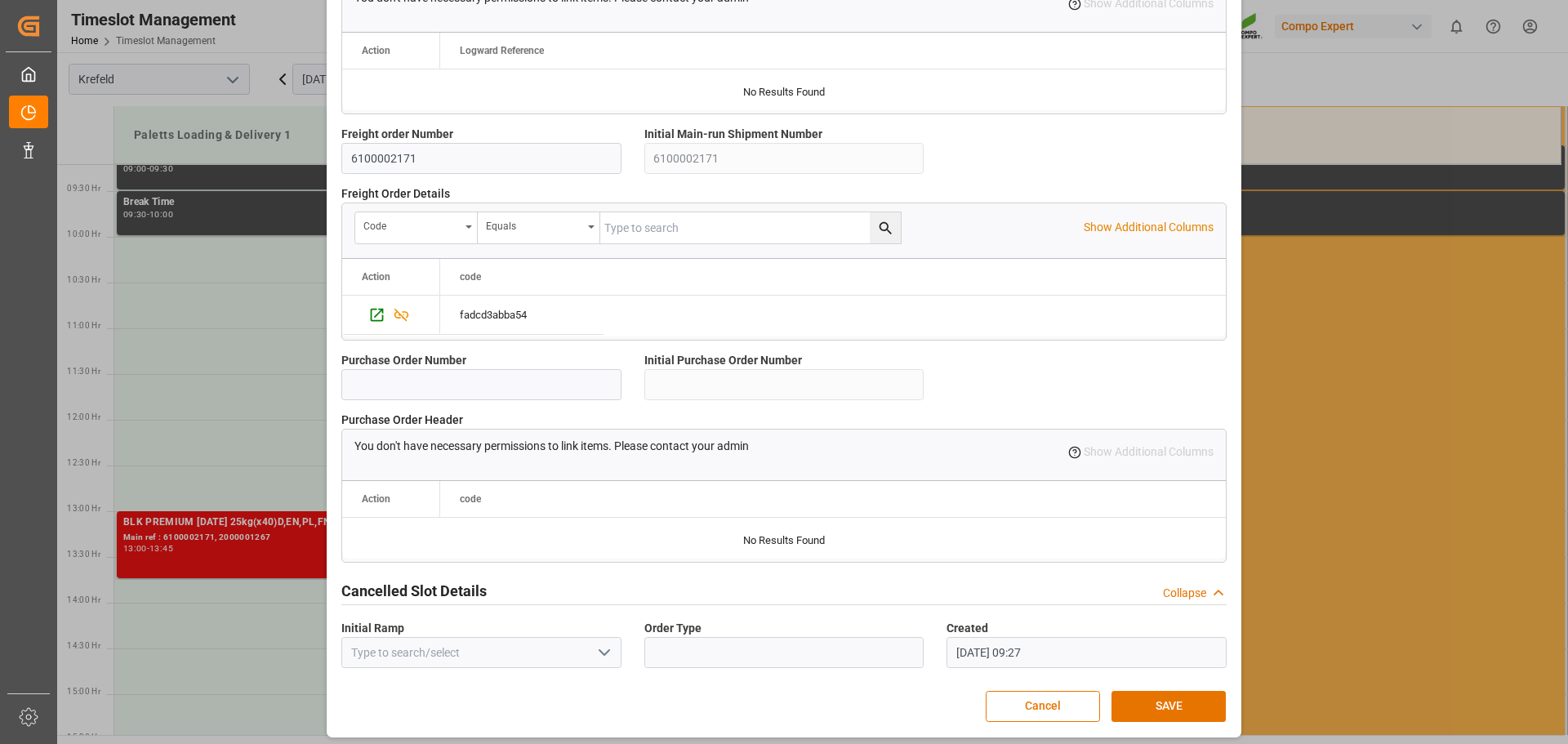
scroll to position [1405, 0]
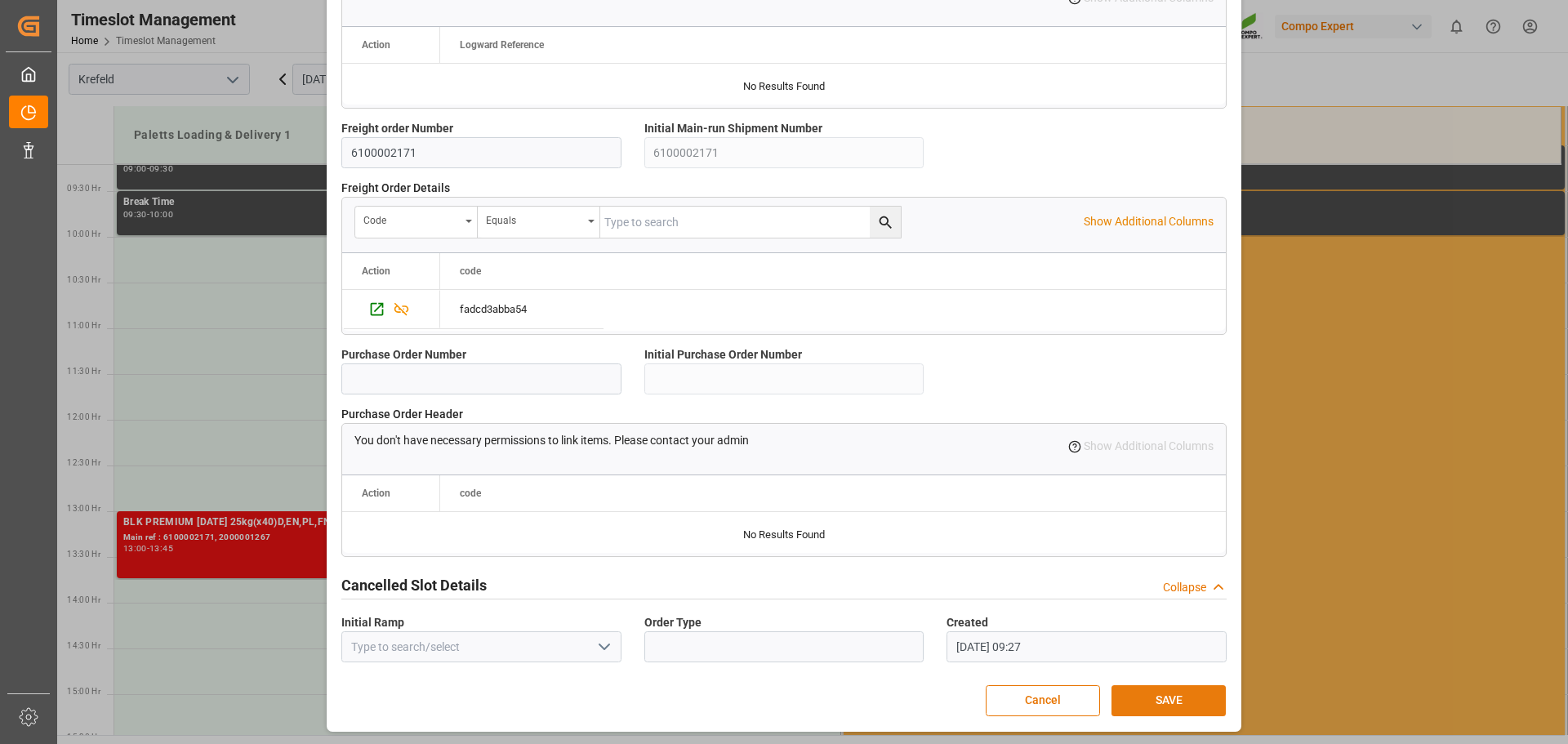
click at [1163, 698] on button "SAVE" at bounding box center [1168, 700] width 114 height 31
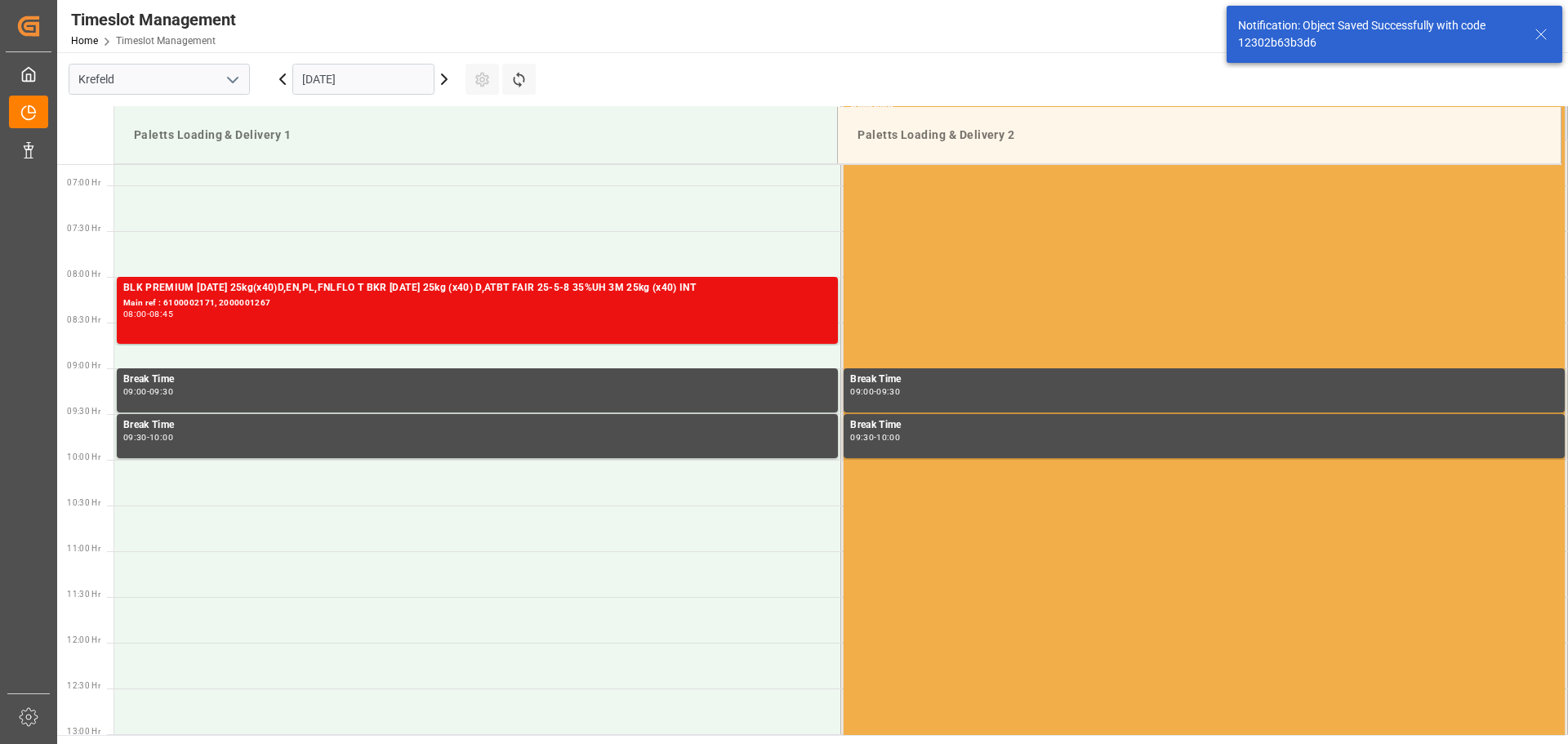
scroll to position [630, 0]
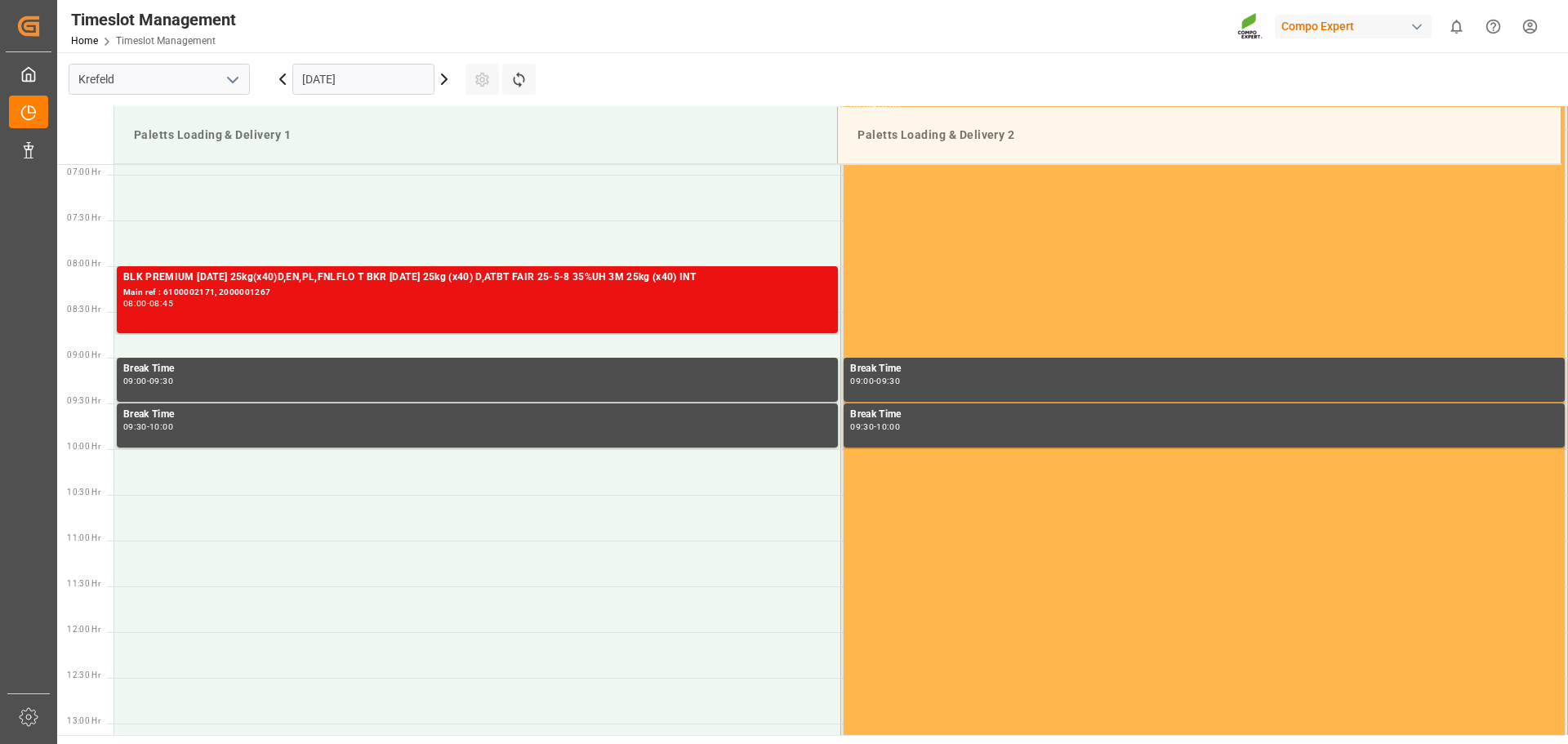
click at [878, 56] on main "Krefeld 26.09.2025 Settings Refresh Time Slots Paletts Loading & Delivery 1 Pal…" at bounding box center [811, 393] width 1508 height 682
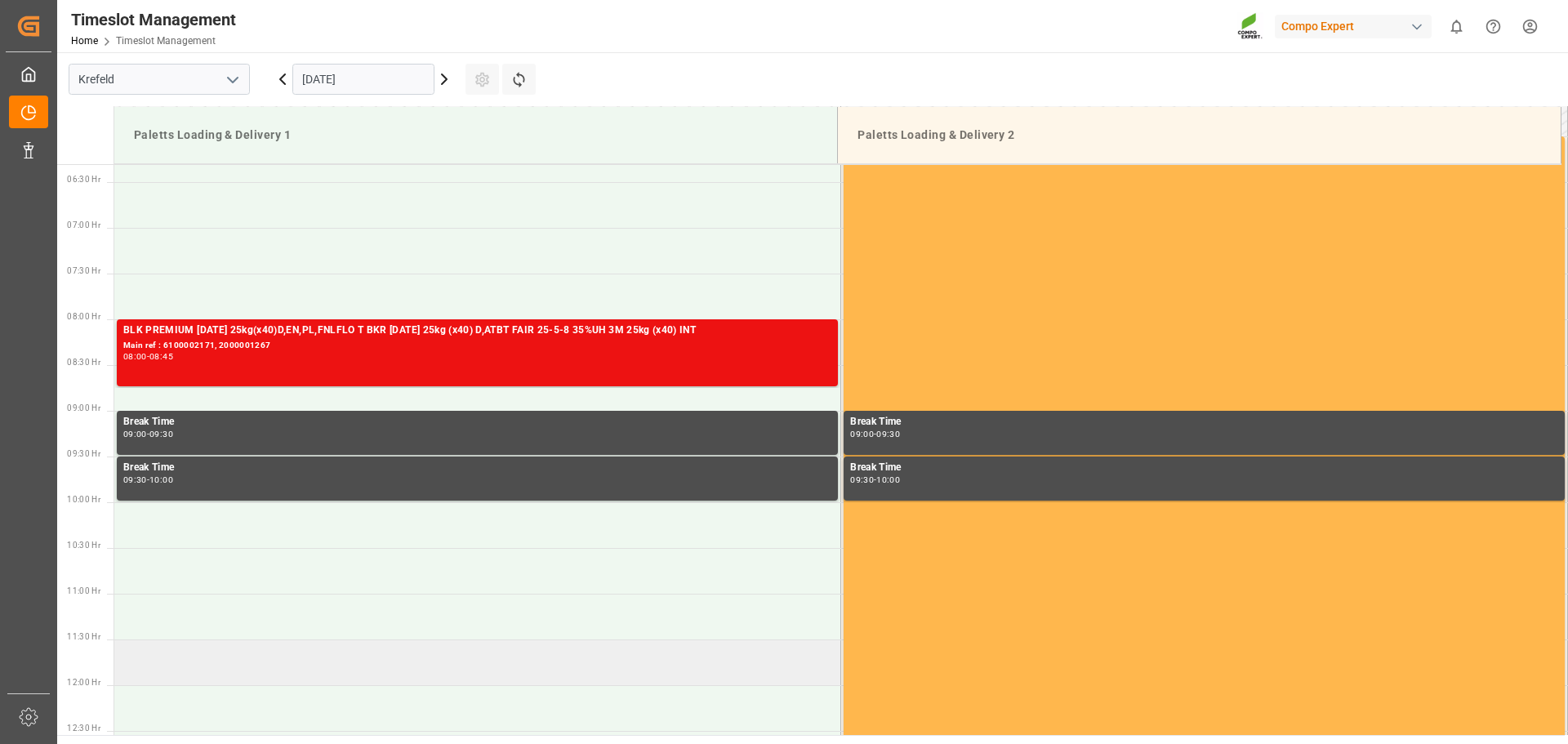
scroll to position [548, 0]
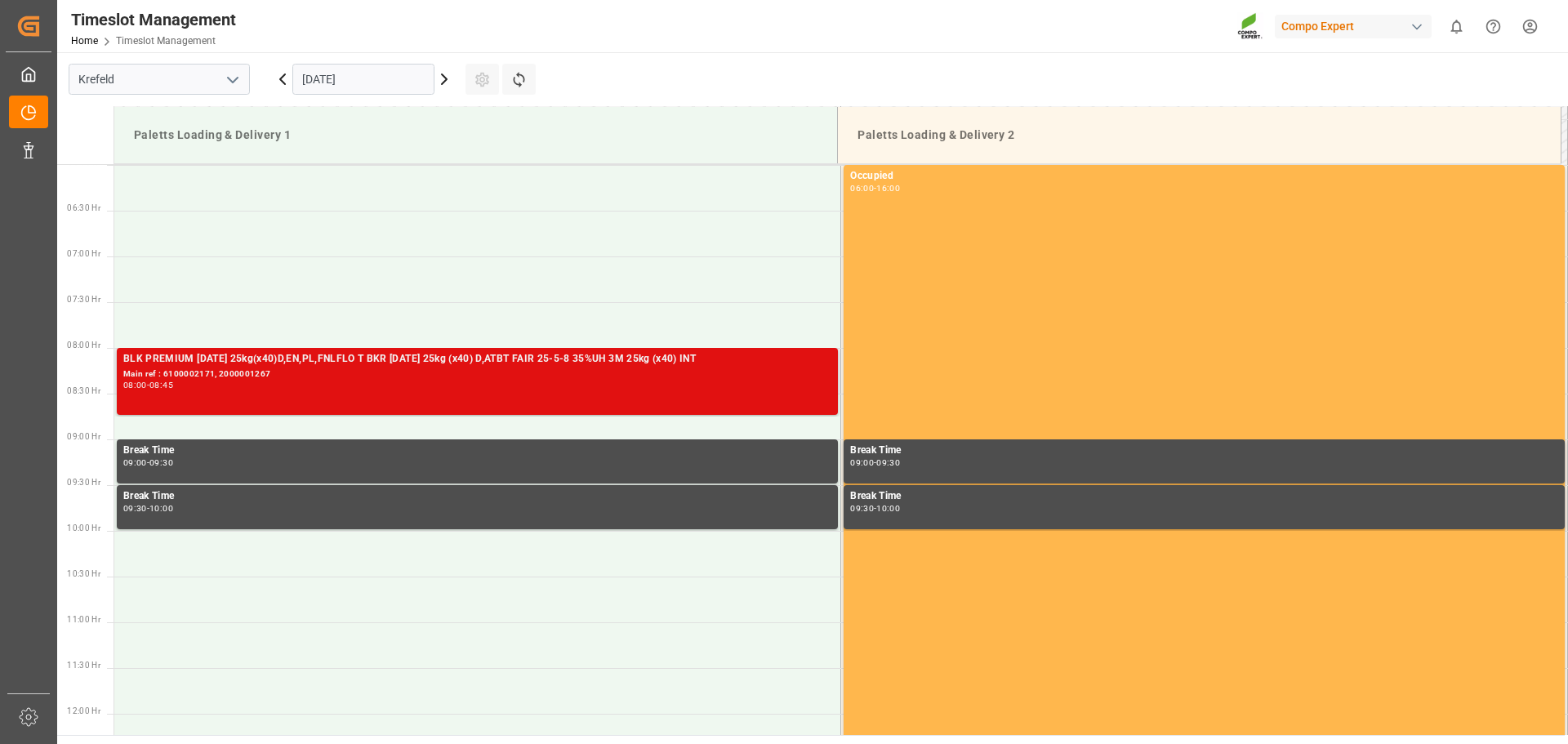
click at [233, 359] on div "BLK PREMIUM 15-3-20 25kg(x40)D,EN,PL,FNLFLO T BKR 9-5-20 25kg (x40) D,ATBT FAIR…" at bounding box center [477, 358] width 708 height 16
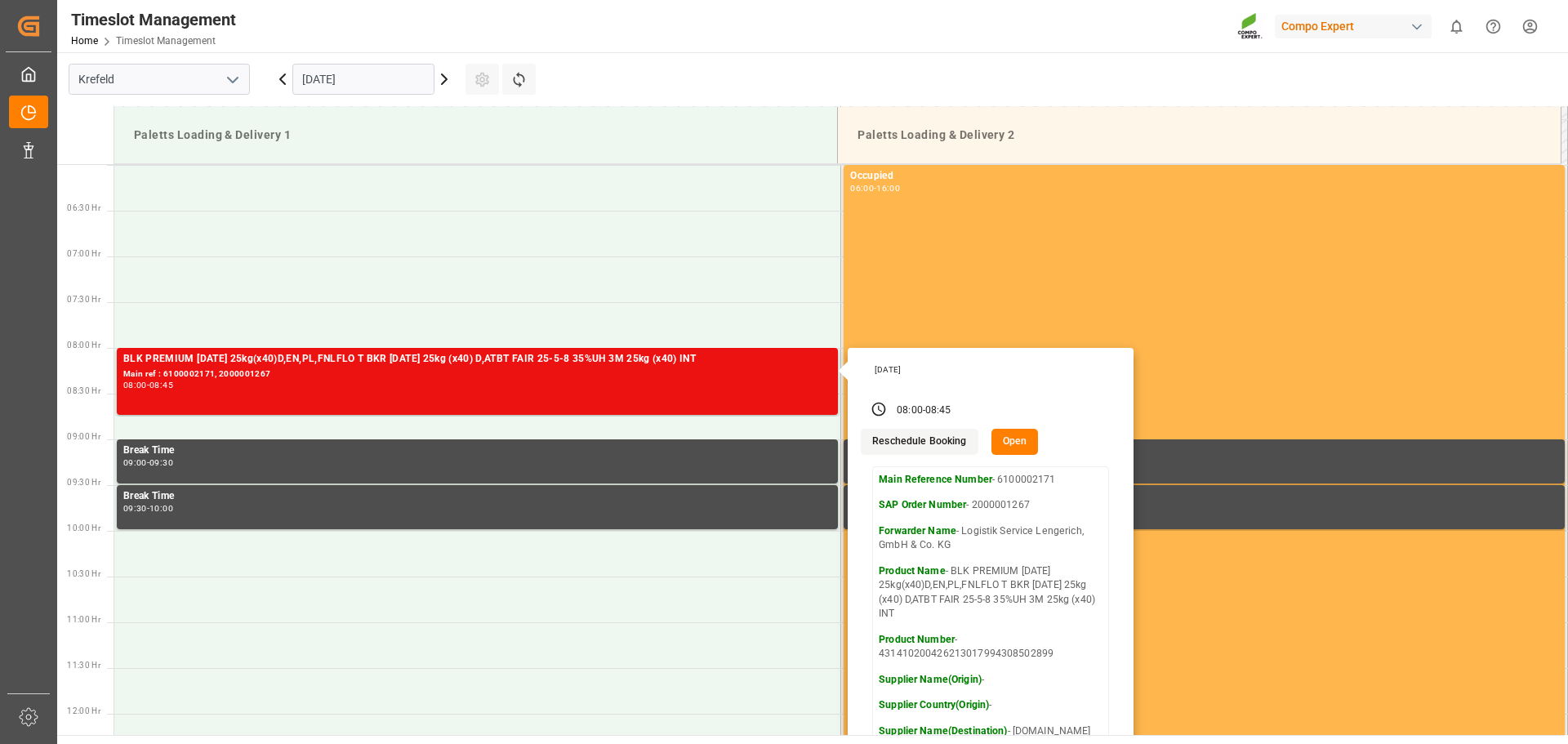
click at [909, 77] on main "Krefeld 26.09.2025 Settings Refresh Time Slots Paletts Loading & Delivery 1 Pal…" at bounding box center [811, 393] width 1508 height 682
